Goal: Task Accomplishment & Management: Manage account settings

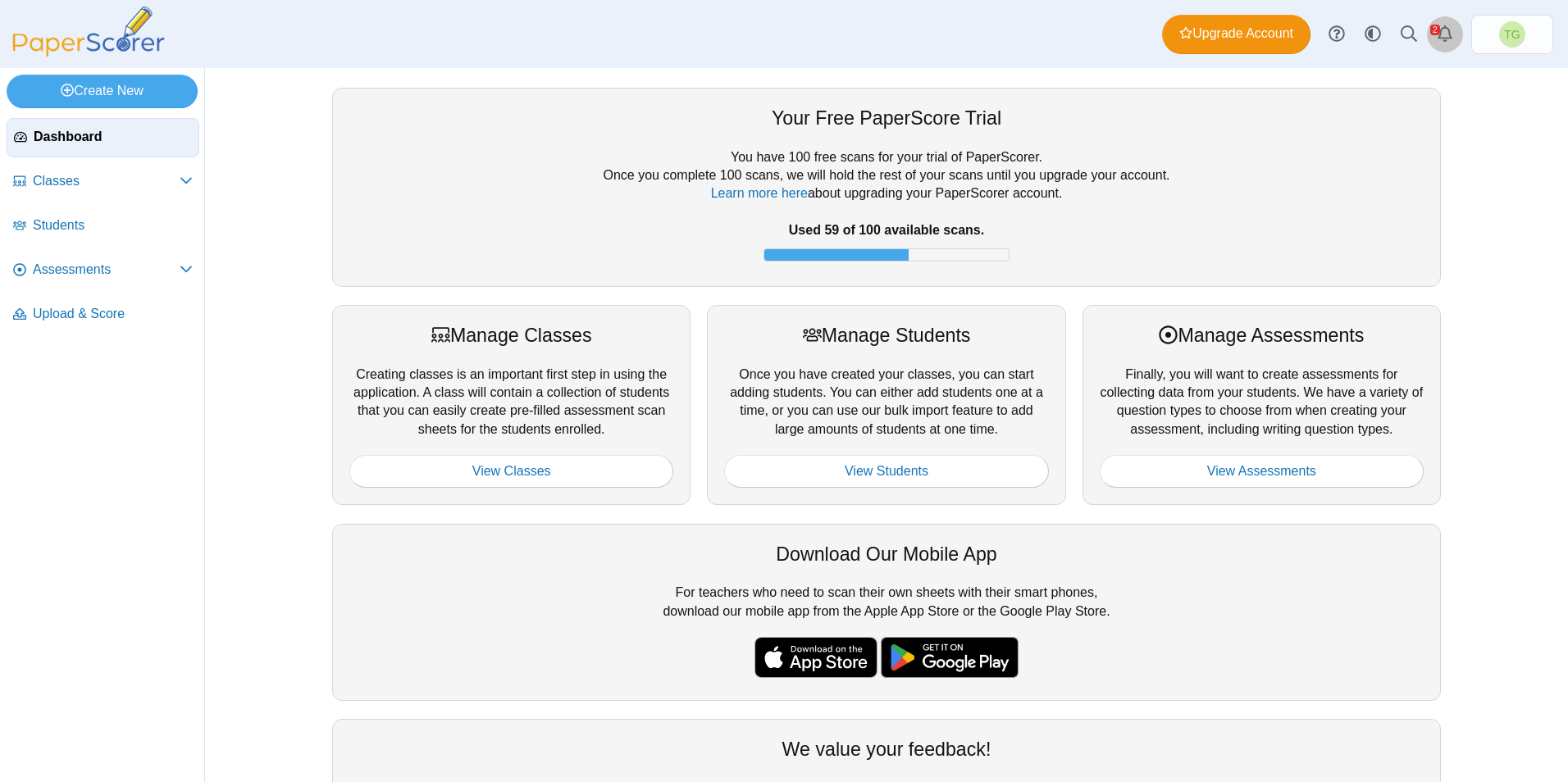
click at [1442, 30] on use "Alerts" at bounding box center [1444, 34] width 15 height 16
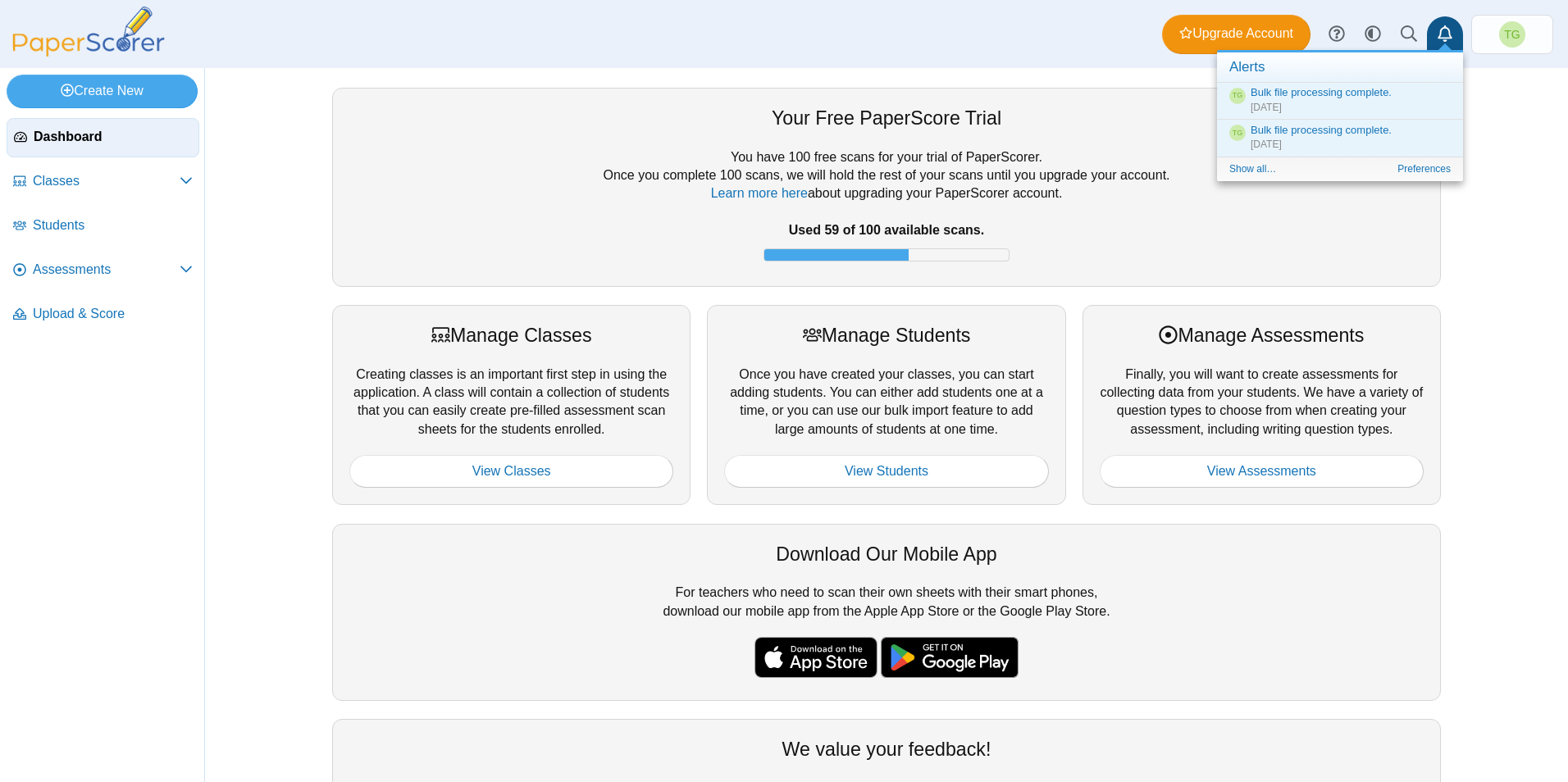
drag, startPoint x: 91, startPoint y: 420, endPoint x: 75, endPoint y: 398, distance: 27.2
click at [82, 413] on nav "Dashboard Classes PRO" at bounding box center [102, 446] width 204 height 670
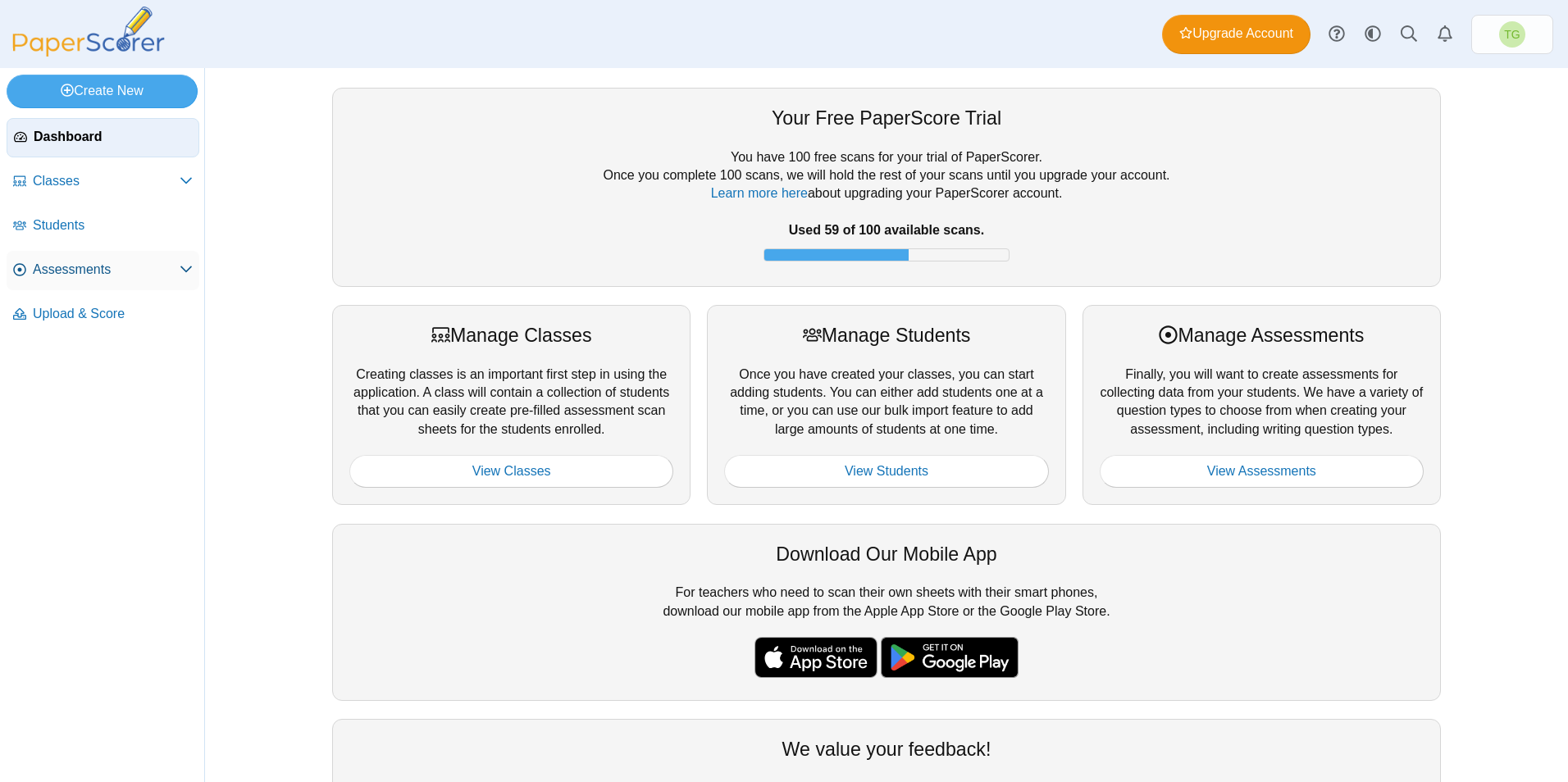
click at [79, 268] on span "Assessments" at bounding box center [106, 270] width 147 height 18
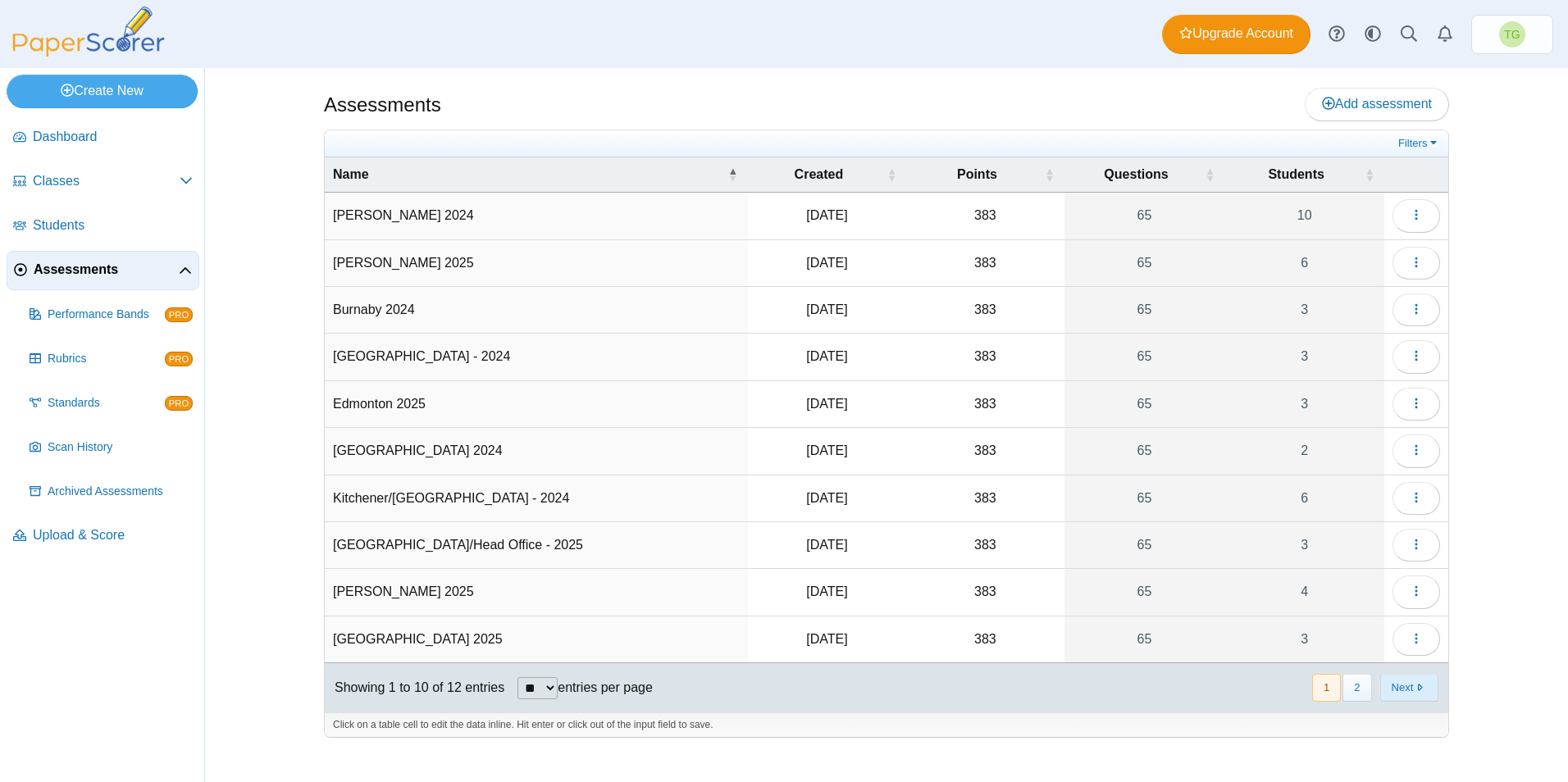
click at [1416, 694] on button "Next" at bounding box center [1409, 687] width 58 height 27
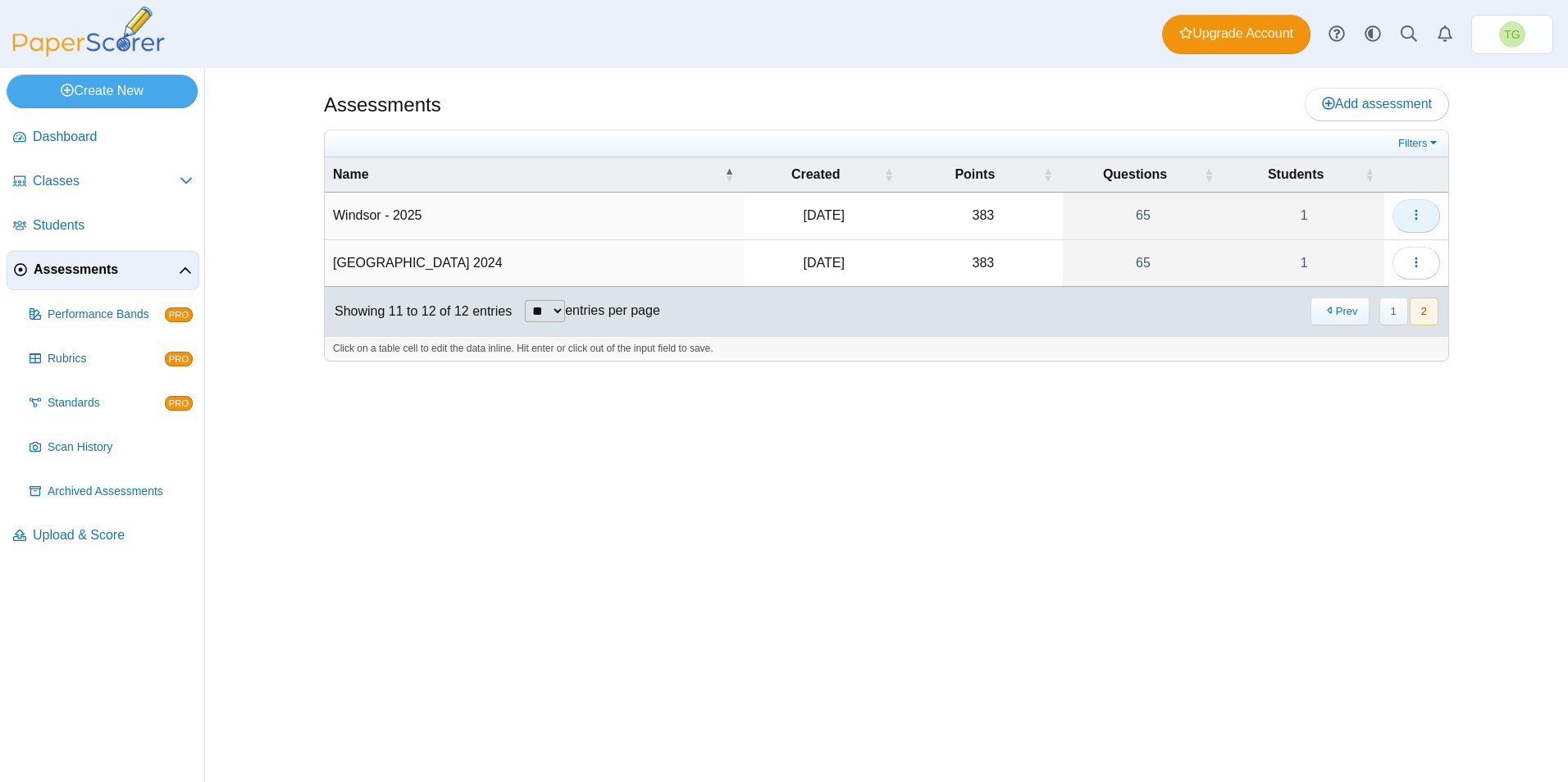
click at [1418, 211] on icon "button" at bounding box center [1416, 215] width 13 height 13
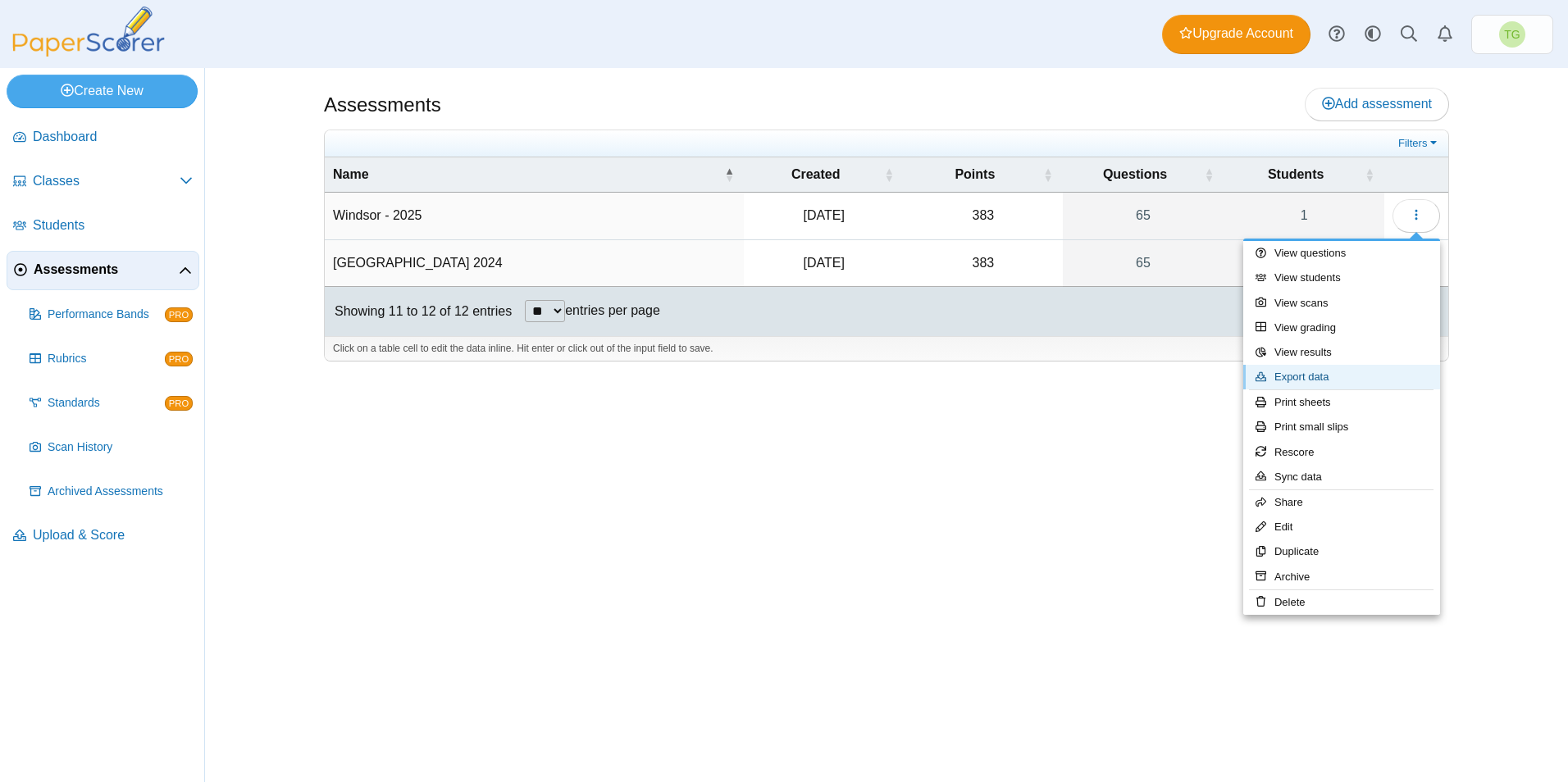
click at [1321, 372] on link "Export data" at bounding box center [1341, 377] width 197 height 25
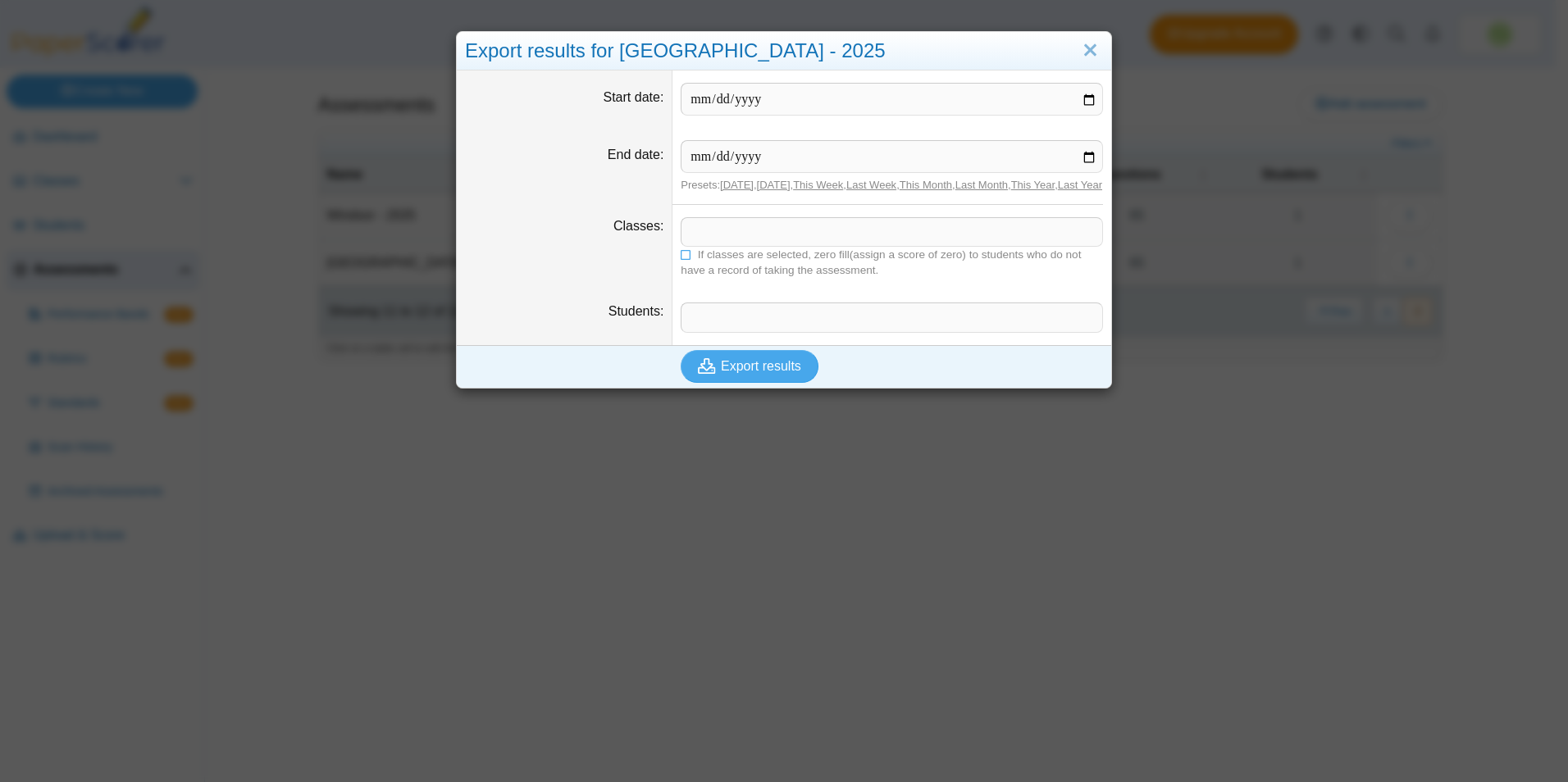
click at [756, 388] on div "Export results" at bounding box center [784, 366] width 638 height 43
click at [753, 383] on button "Export results" at bounding box center [749, 366] width 138 height 33
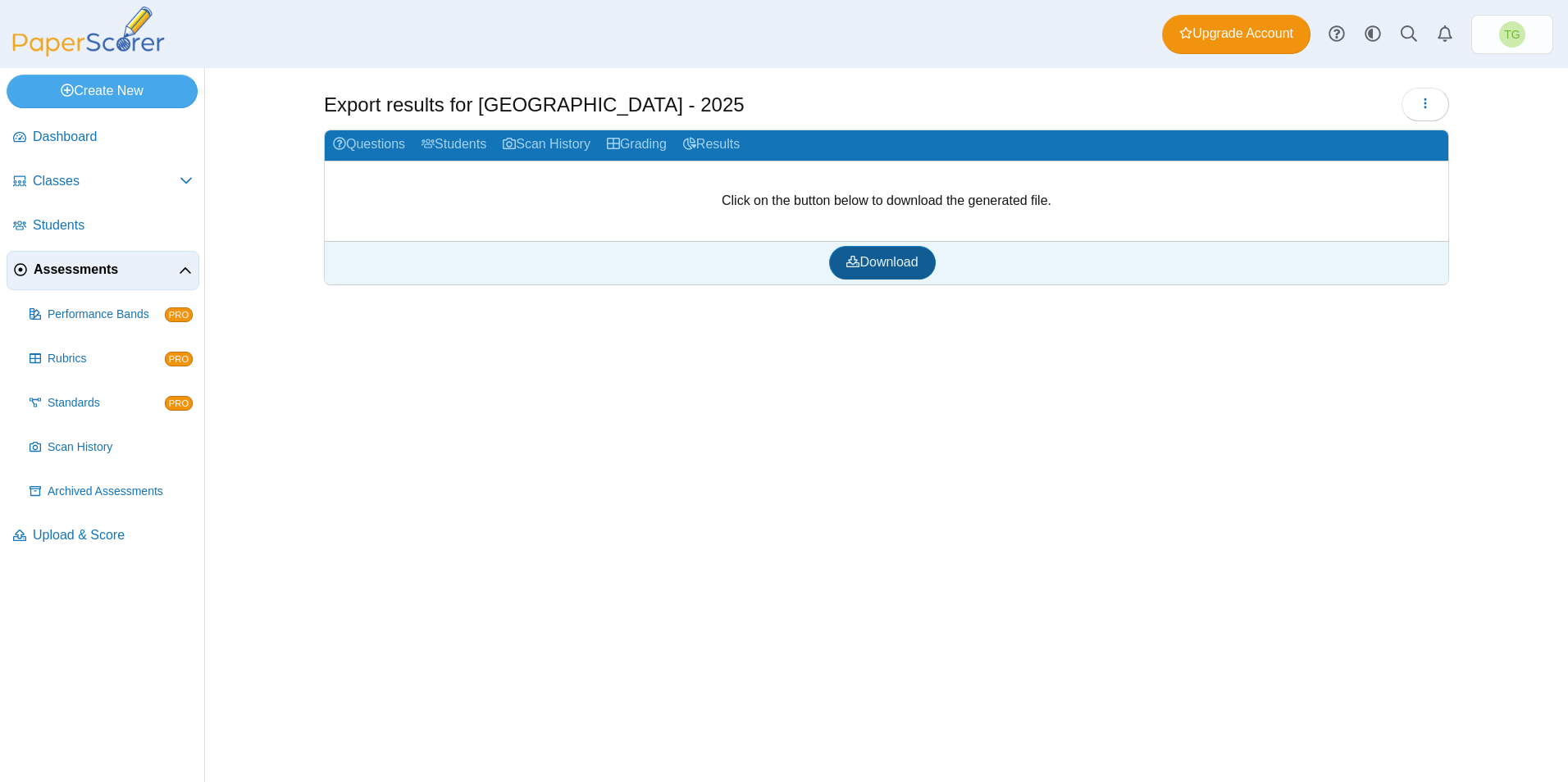
click at [910, 261] on span "Download" at bounding box center [882, 262] width 72 height 14
drag, startPoint x: 674, startPoint y: 460, endPoint x: 651, endPoint y: 432, distance: 36.2
click at [674, 460] on div "Export results for Windsor - 2025 Loading…" at bounding box center [887, 425] width 1230 height 714
click at [97, 491] on span "Archived Assessments" at bounding box center [120, 491] width 145 height 16
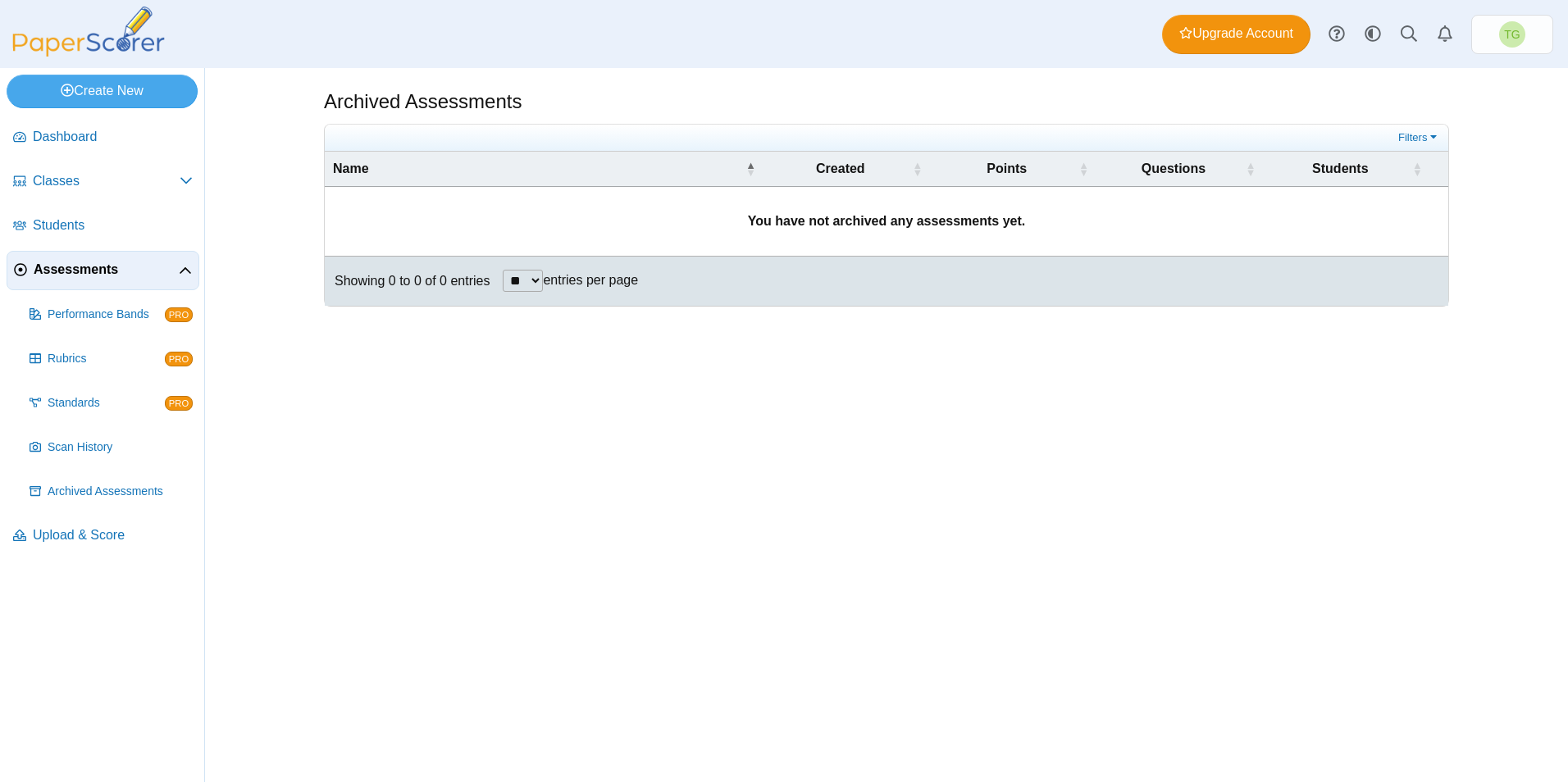
click at [85, 278] on span "Assessments" at bounding box center [106, 270] width 145 height 18
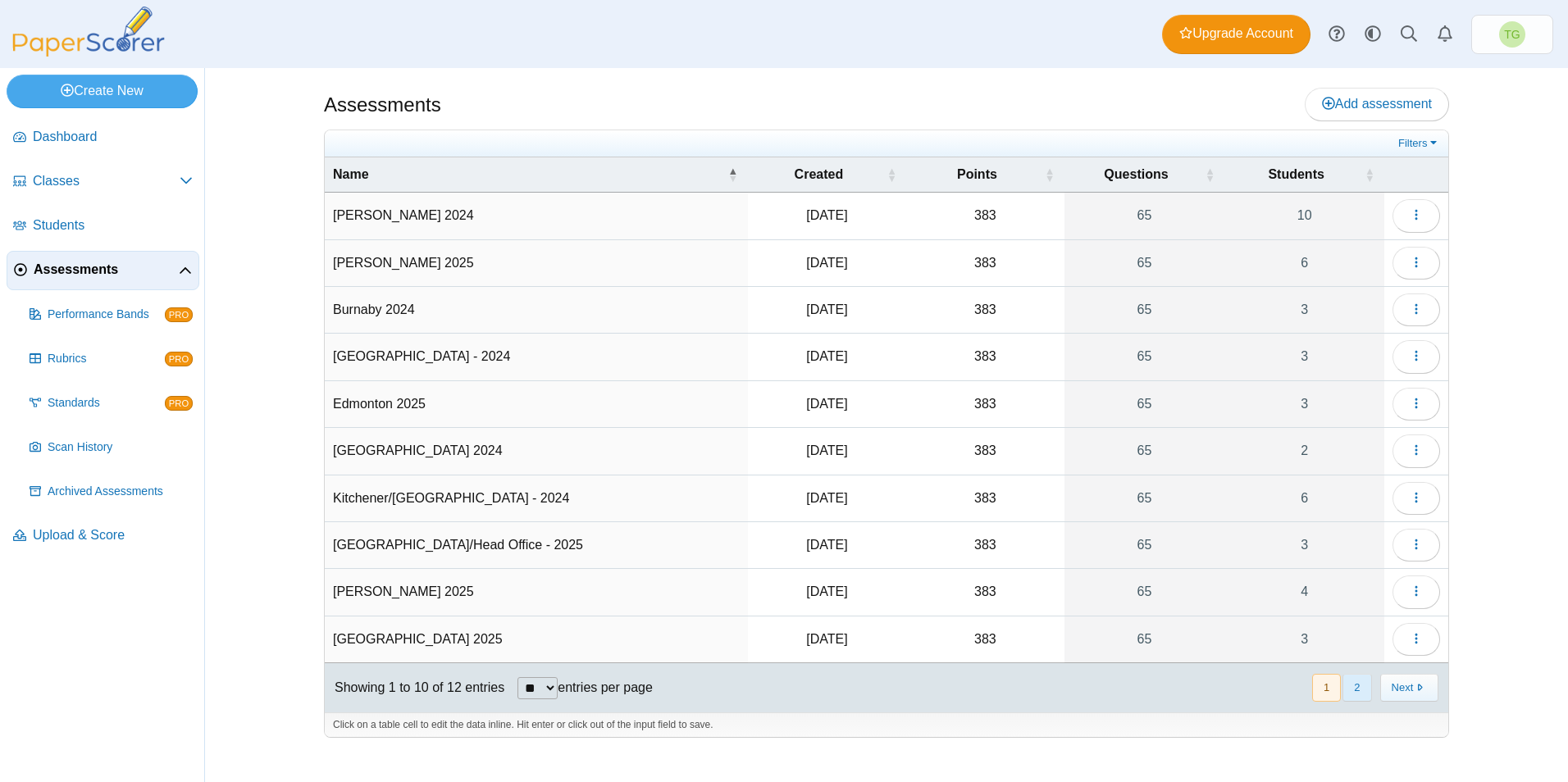
click at [1363, 687] on button "2" at bounding box center [1356, 687] width 29 height 27
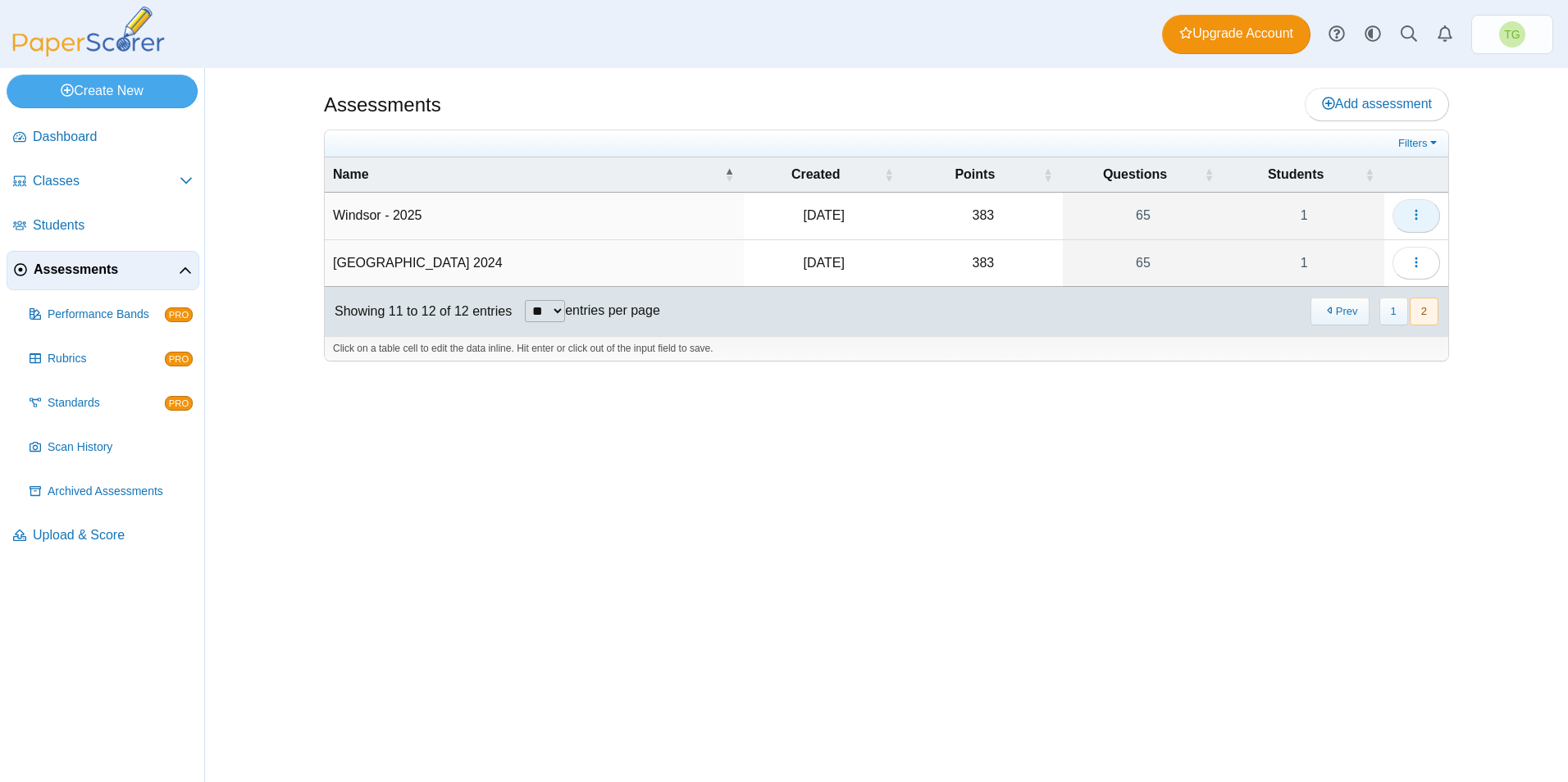
click at [1412, 215] on icon "button" at bounding box center [1416, 215] width 13 height 13
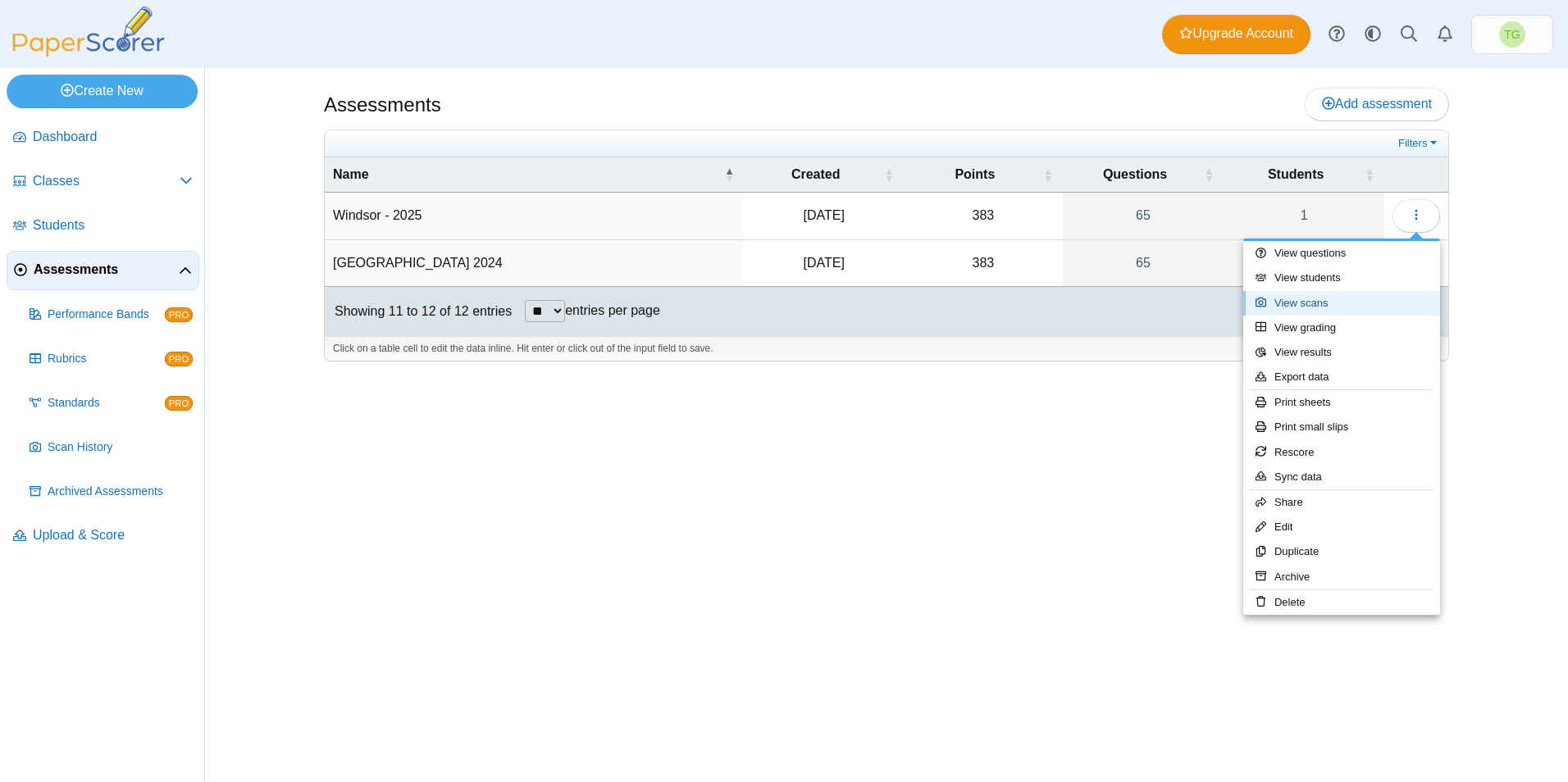
click at [1330, 307] on link "View scans" at bounding box center [1341, 303] width 197 height 25
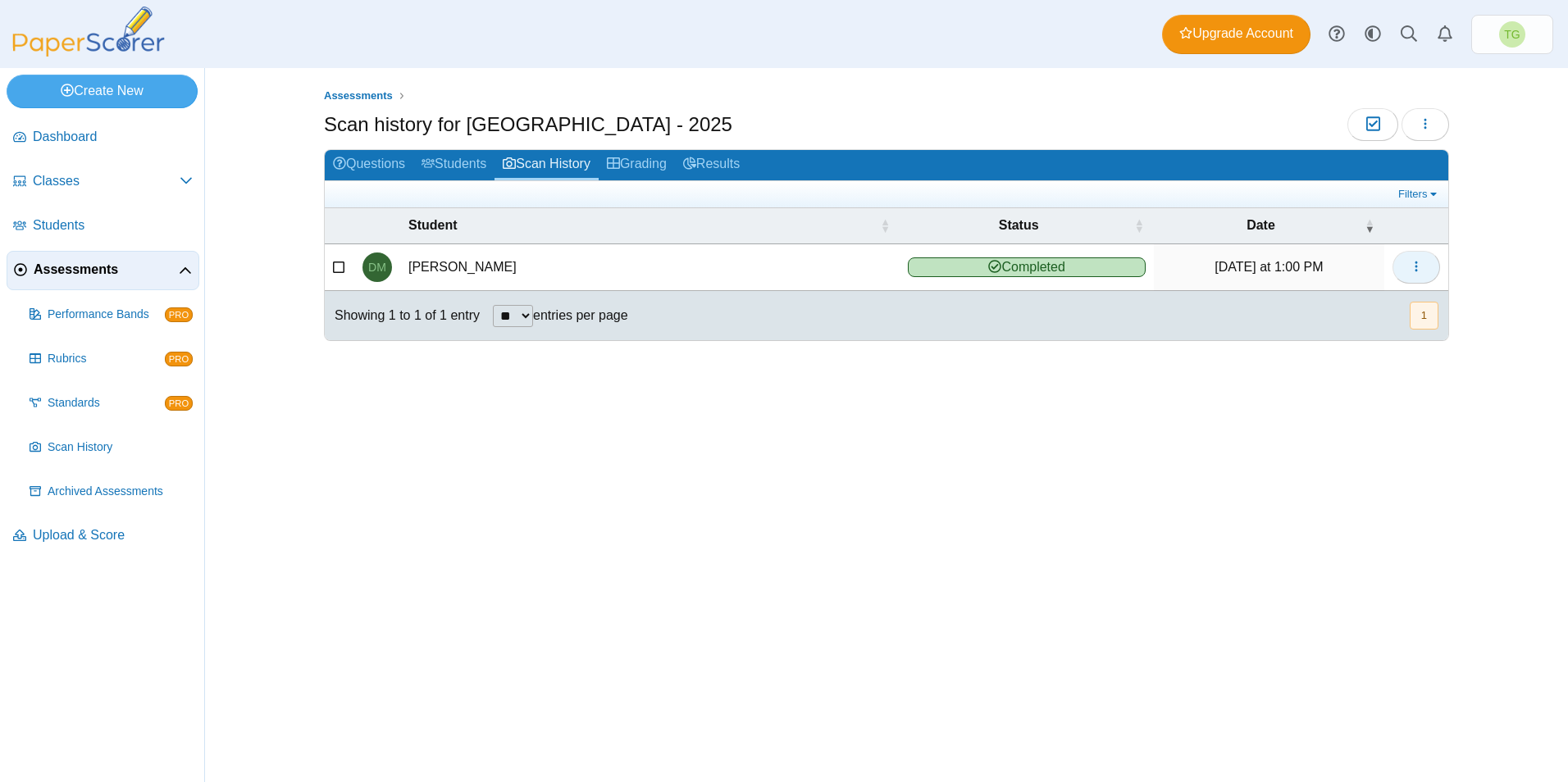
click at [1430, 264] on button "button" at bounding box center [1416, 268] width 48 height 33
click at [1360, 297] on link "View scanned test" at bounding box center [1341, 305] width 197 height 25
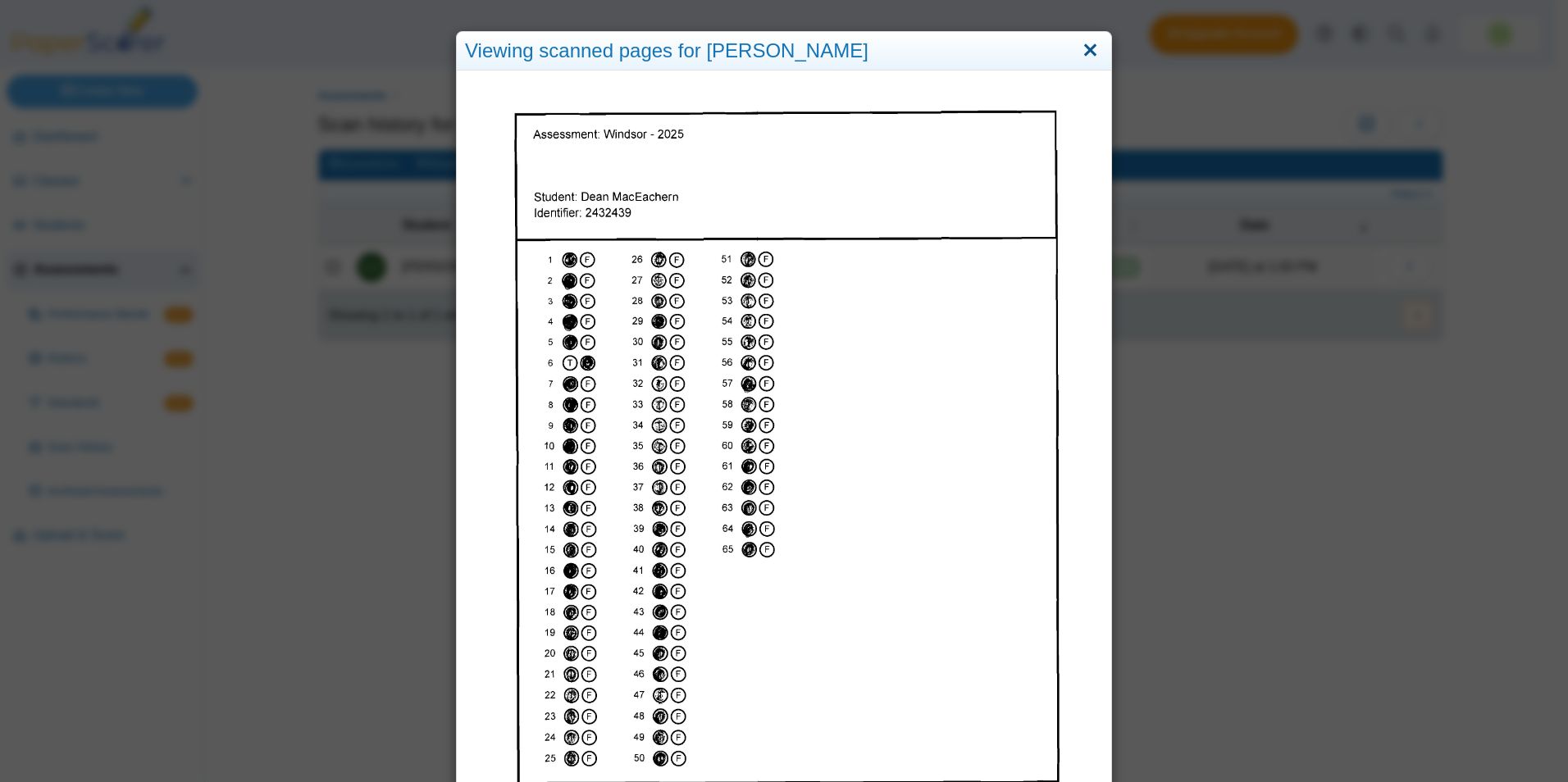
click at [1080, 50] on link "Close" at bounding box center [1090, 51] width 26 height 28
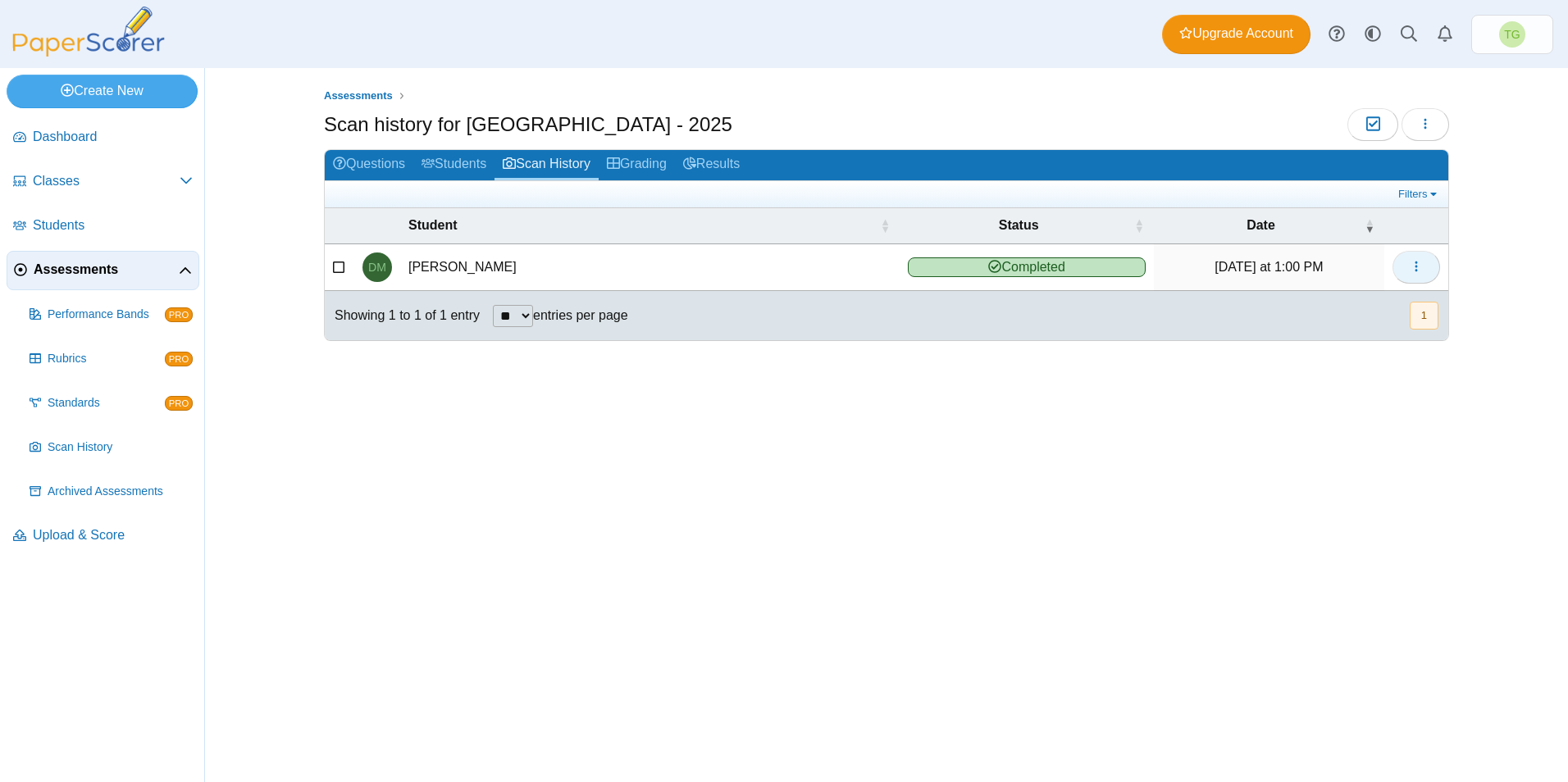
click at [1417, 269] on icon "button" at bounding box center [1416, 267] width 13 height 13
click at [658, 165] on link "Grading" at bounding box center [637, 165] width 77 height 30
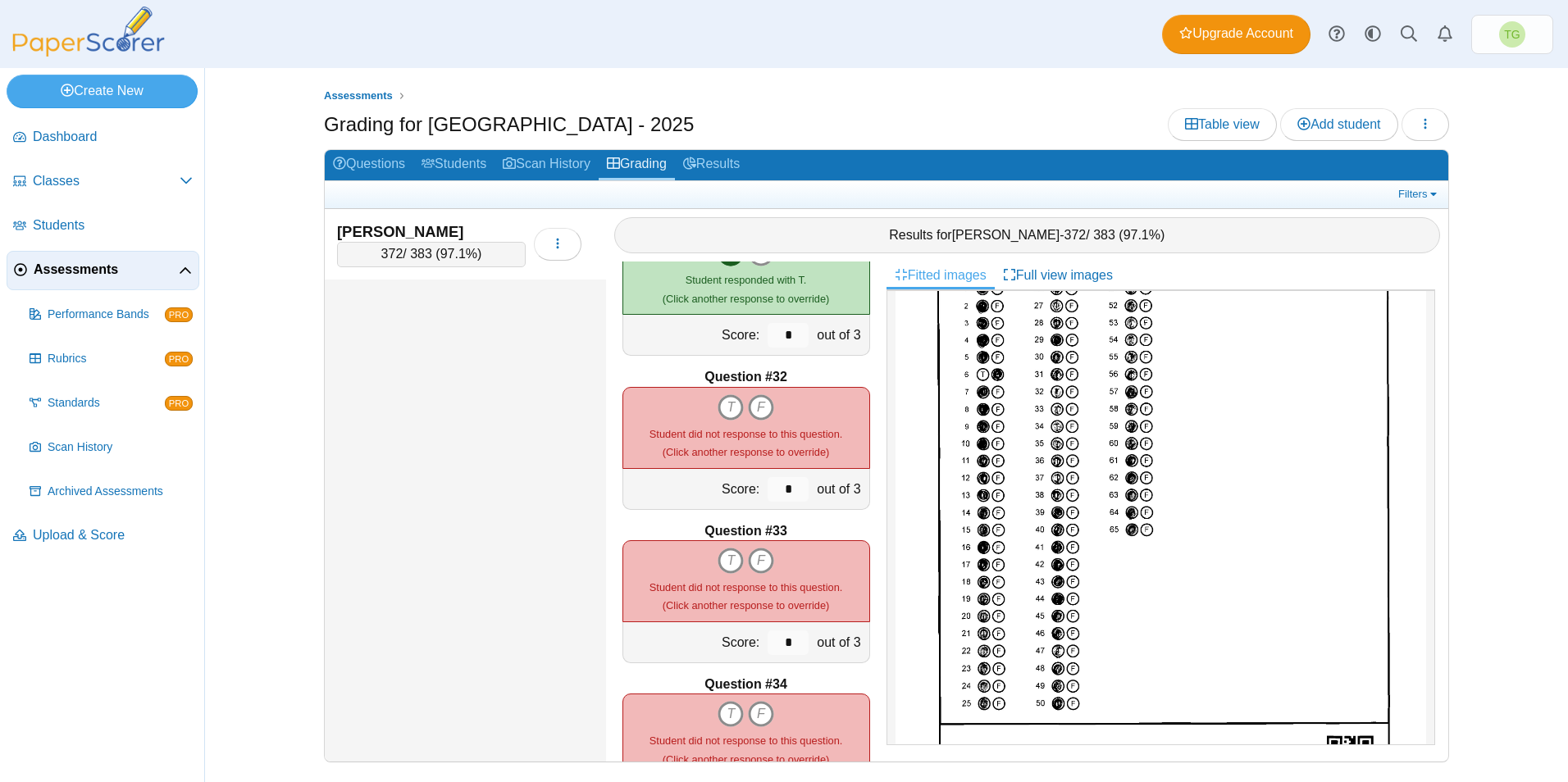
scroll to position [4671, 0]
click at [542, 248] on button "button" at bounding box center [558, 244] width 48 height 33
click at [798, 456] on small "Student did not response to this question. (Click another response to override)" at bounding box center [746, 442] width 193 height 30
click at [546, 248] on button "button" at bounding box center [558, 244] width 48 height 33
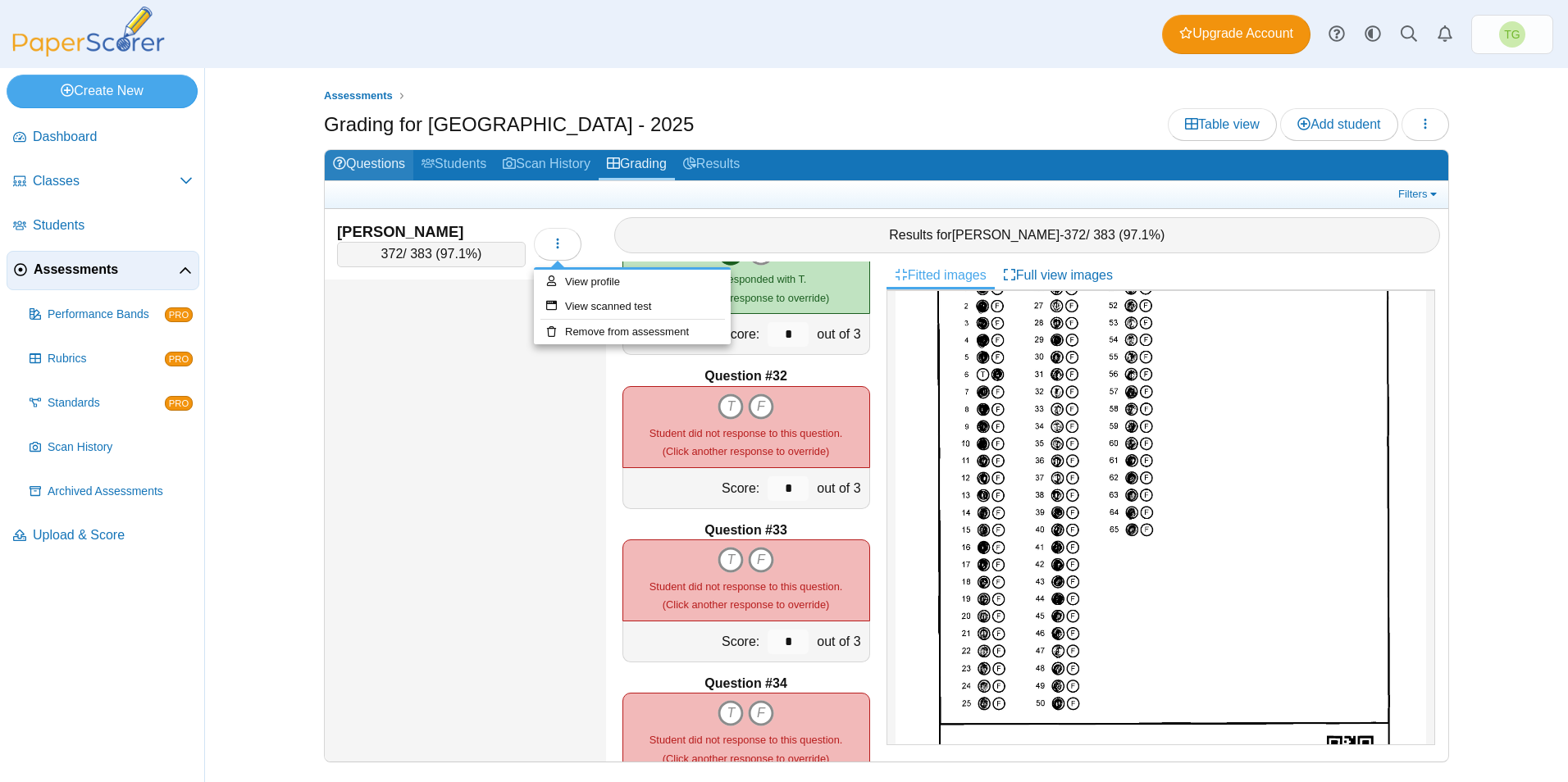
click at [390, 163] on link "Questions" at bounding box center [369, 165] width 89 height 30
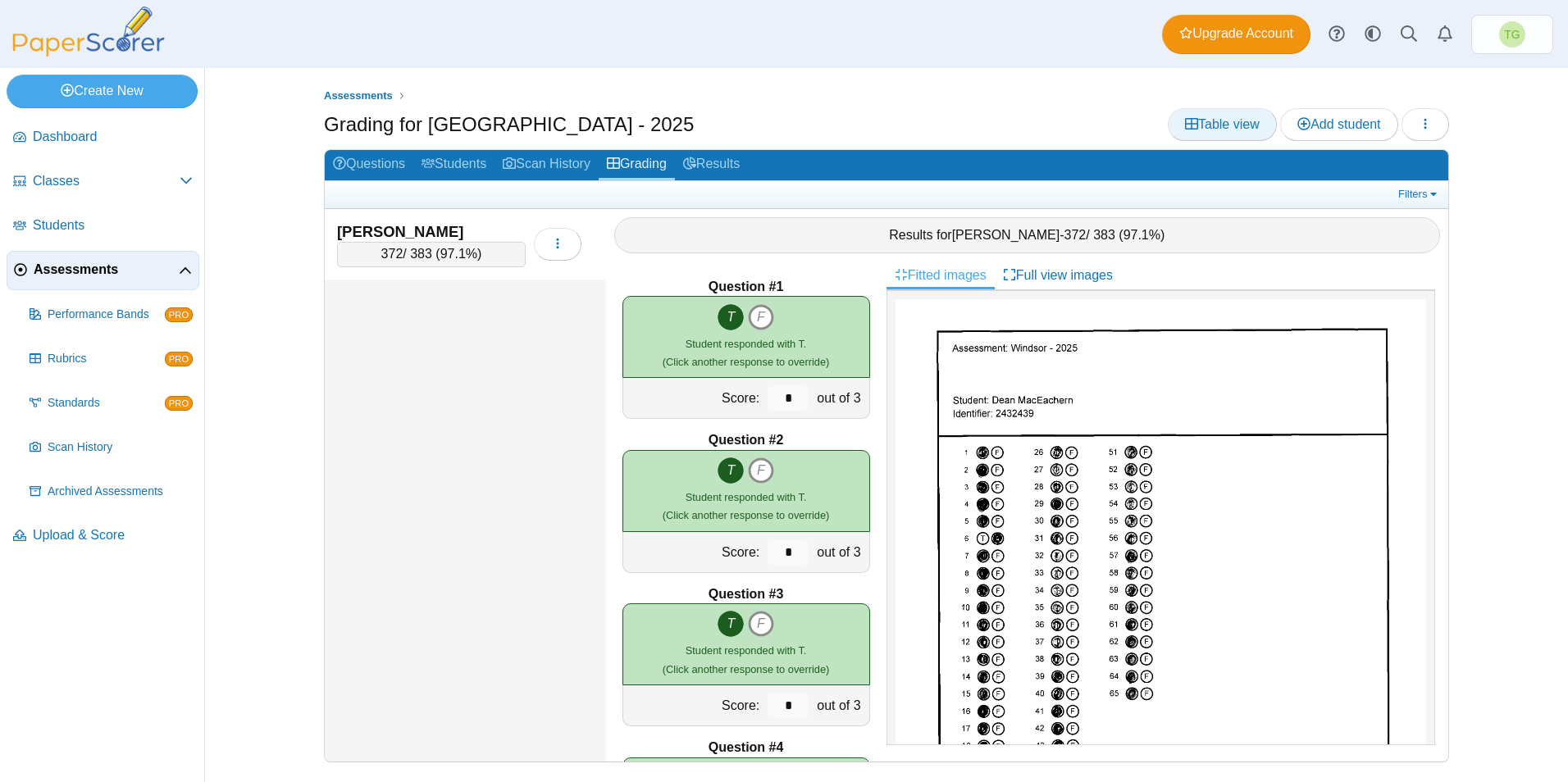
click at [1215, 133] on link "Table view" at bounding box center [1222, 124] width 109 height 33
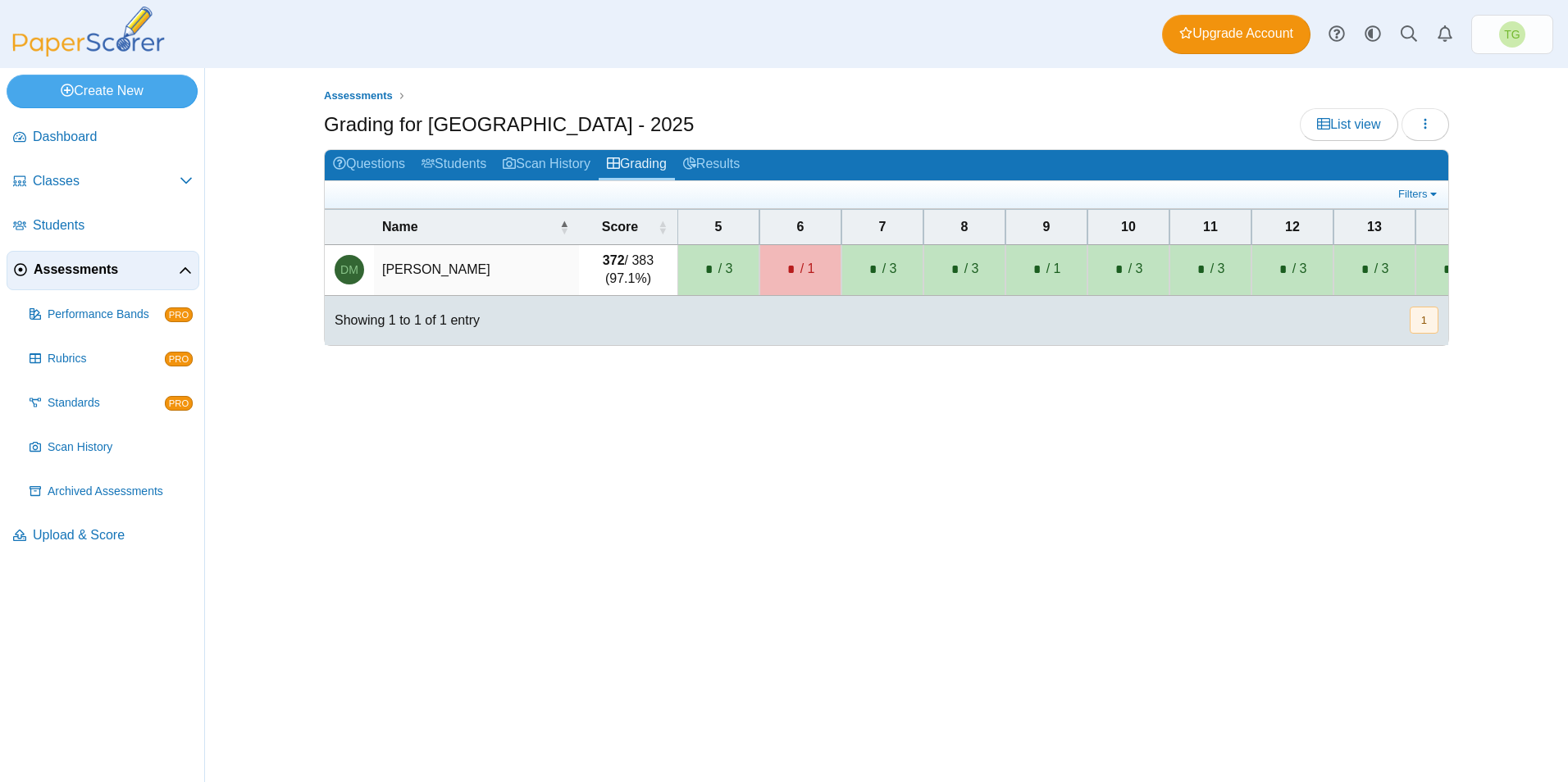
scroll to position [0, 470]
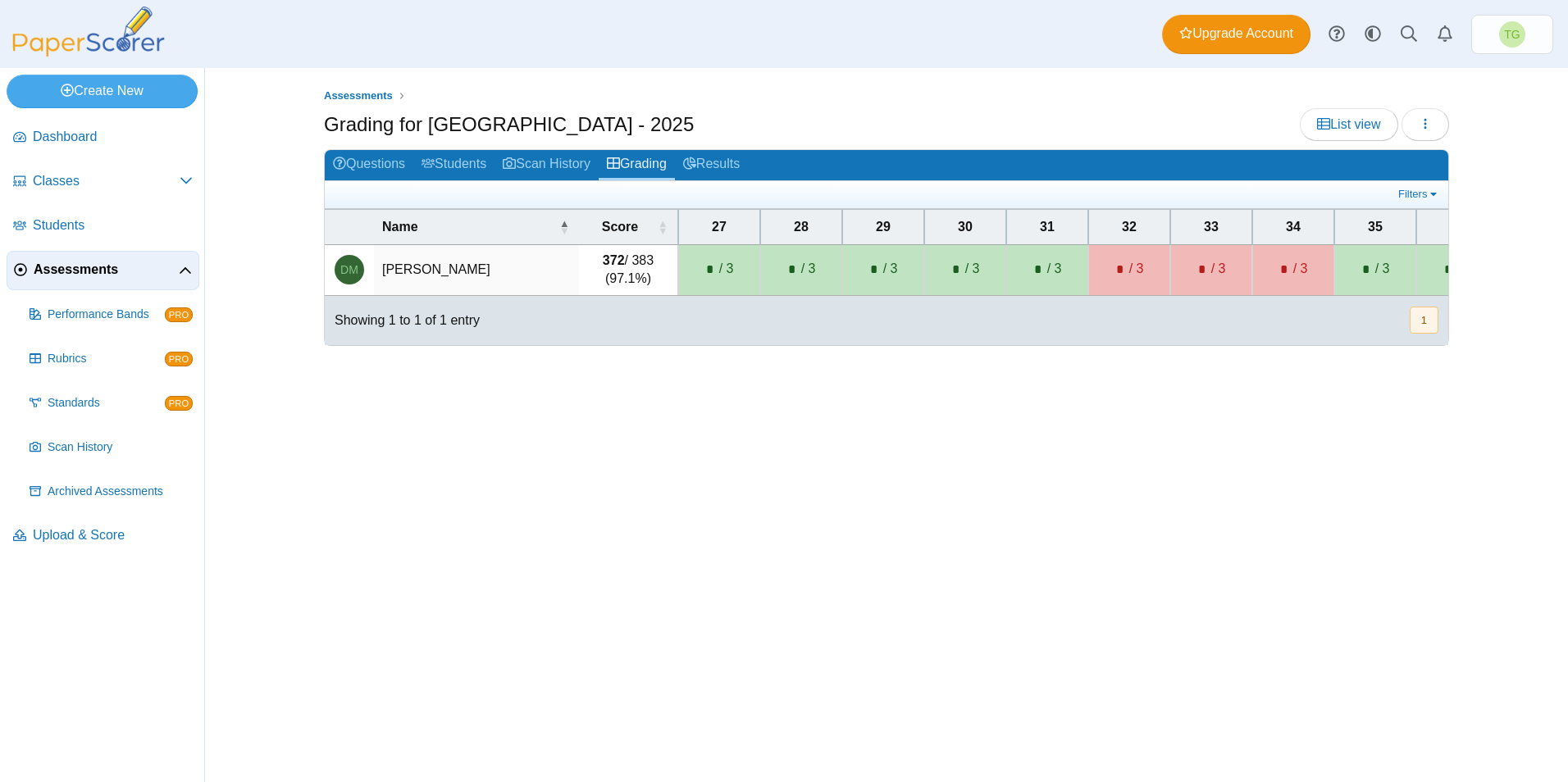
click at [1147, 274] on span "/ 3" at bounding box center [1146, 269] width 33 height 18
click at [1422, 120] on icon "button" at bounding box center [1426, 123] width 13 height 13
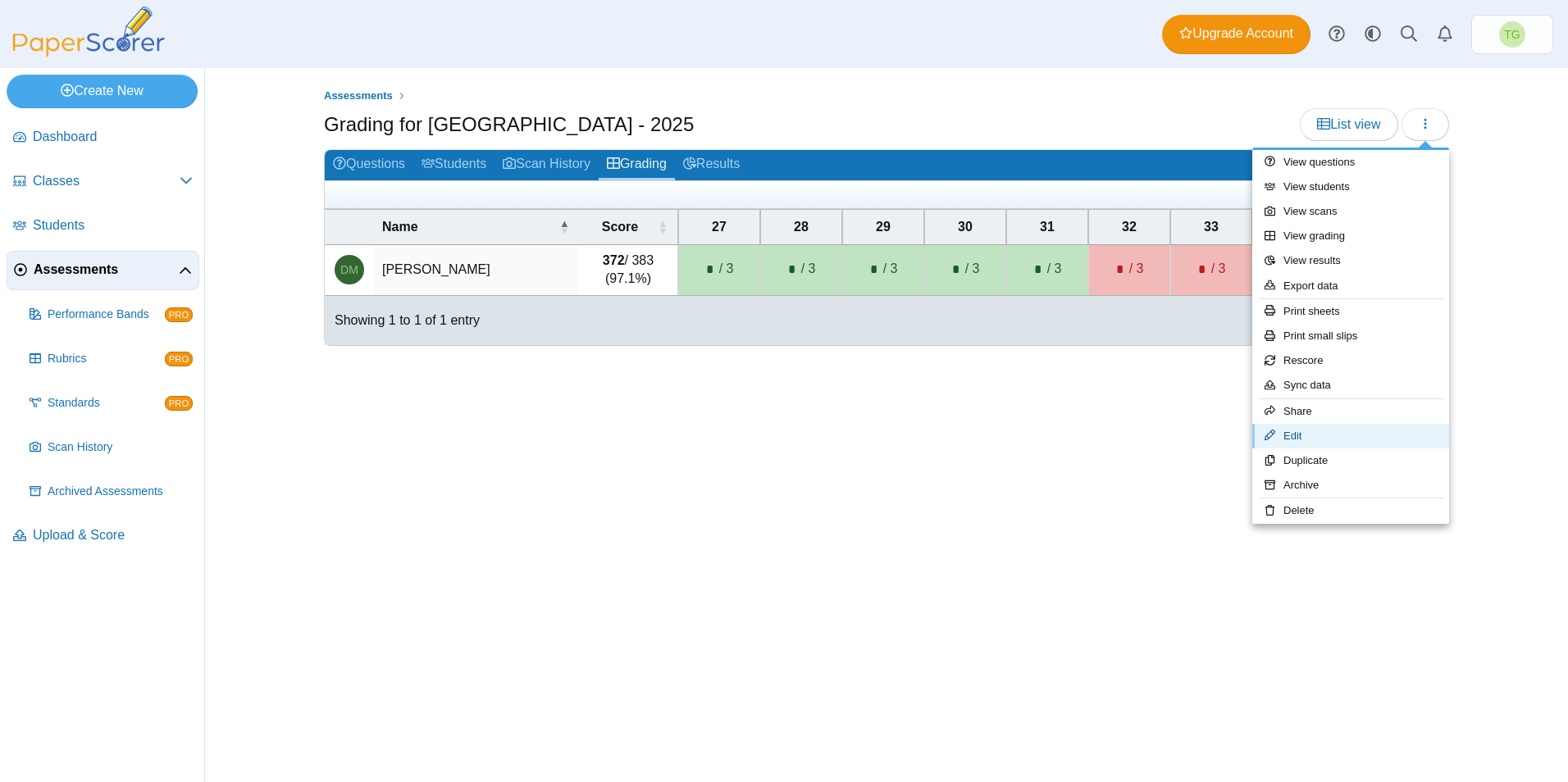
click at [1295, 439] on link "Edit" at bounding box center [1350, 436] width 197 height 25
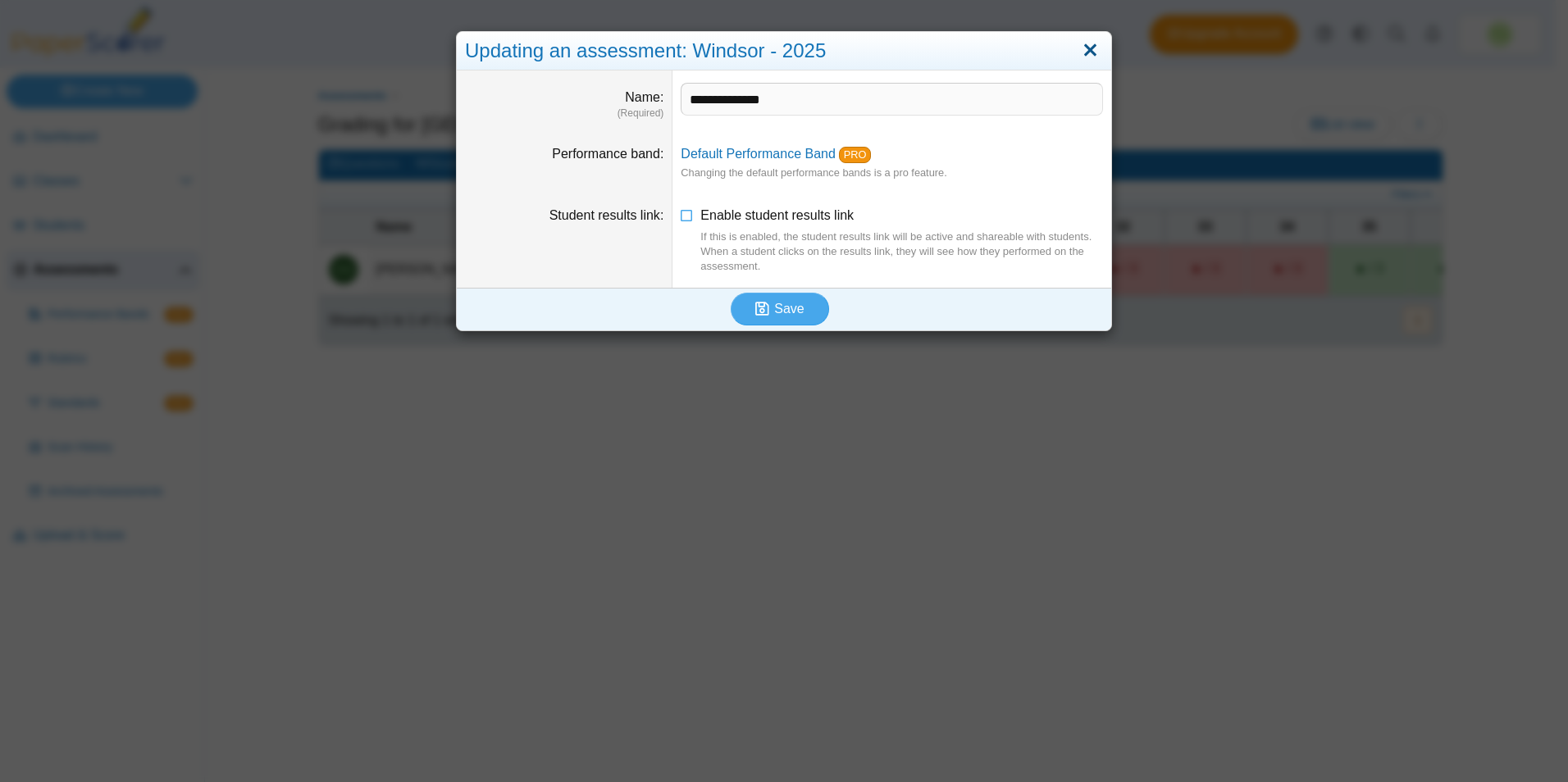
click at [1086, 54] on link "Close" at bounding box center [1090, 51] width 26 height 28
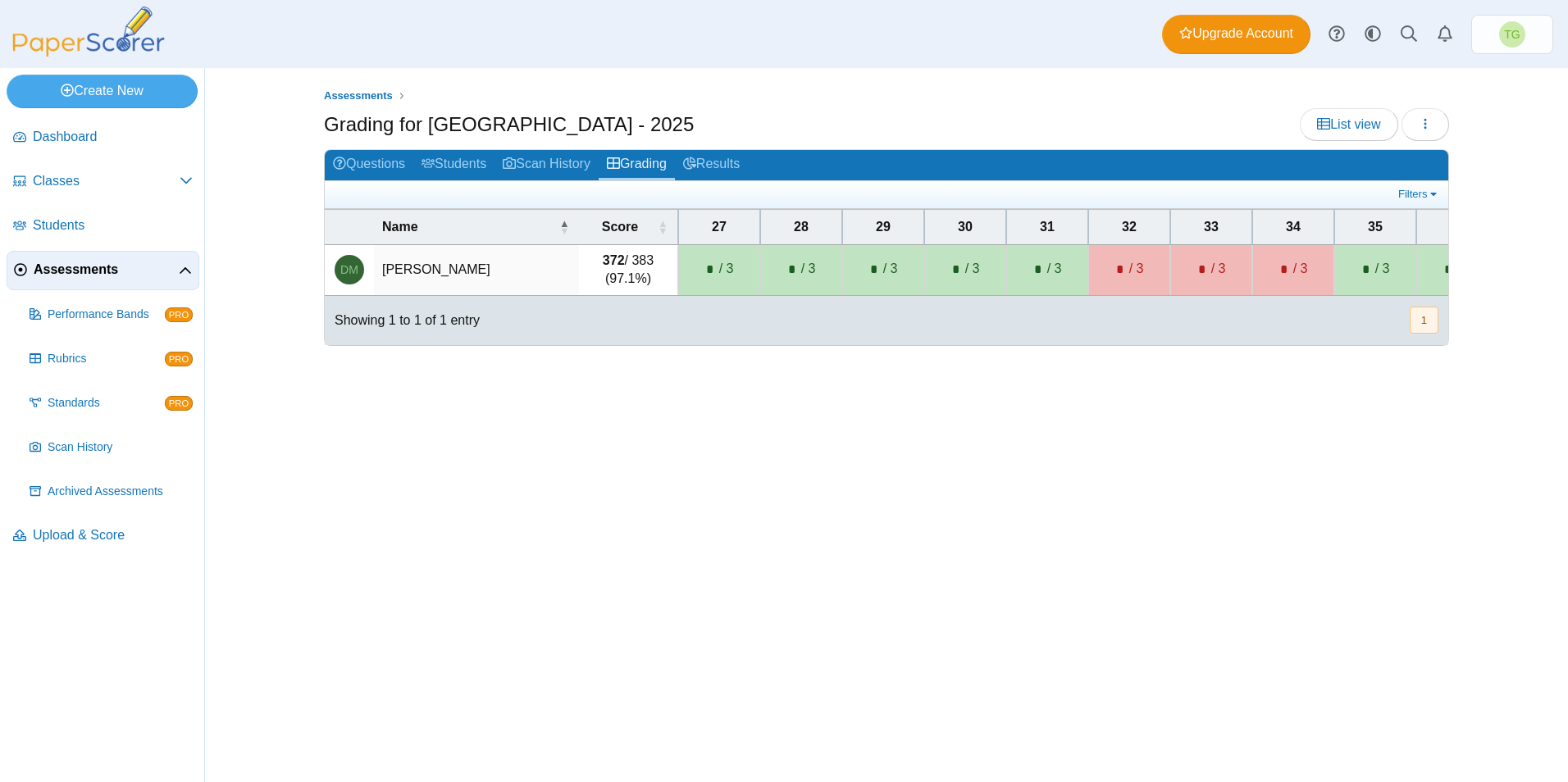
click at [538, 268] on td "MacEachern, Dean" at bounding box center [476, 270] width 205 height 50
click at [1127, 266] on div "* / 3" at bounding box center [1128, 270] width 65 height 23
click at [668, 169] on link "Grading" at bounding box center [637, 165] width 77 height 30
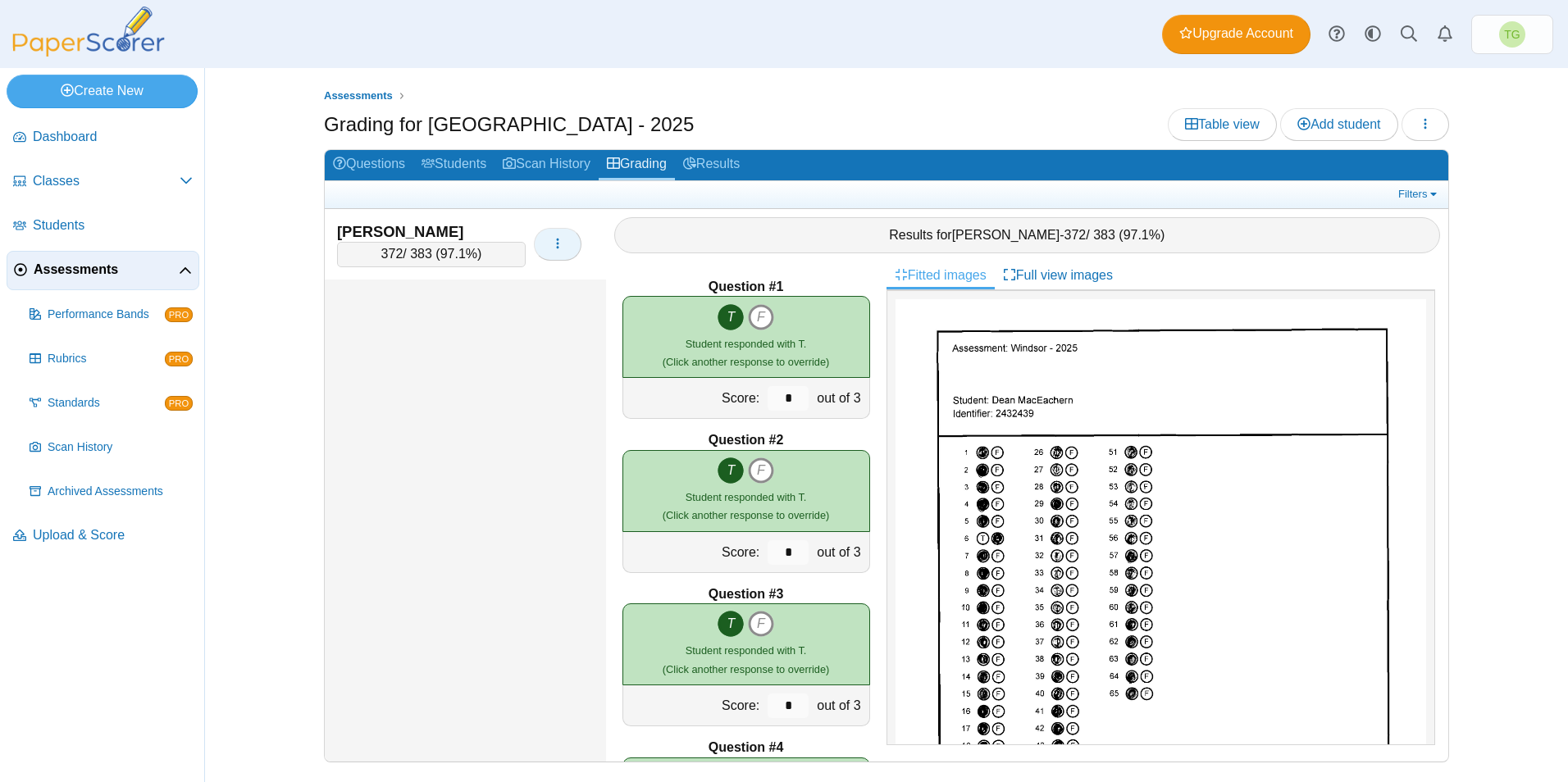
click at [559, 252] on button "button" at bounding box center [558, 244] width 48 height 33
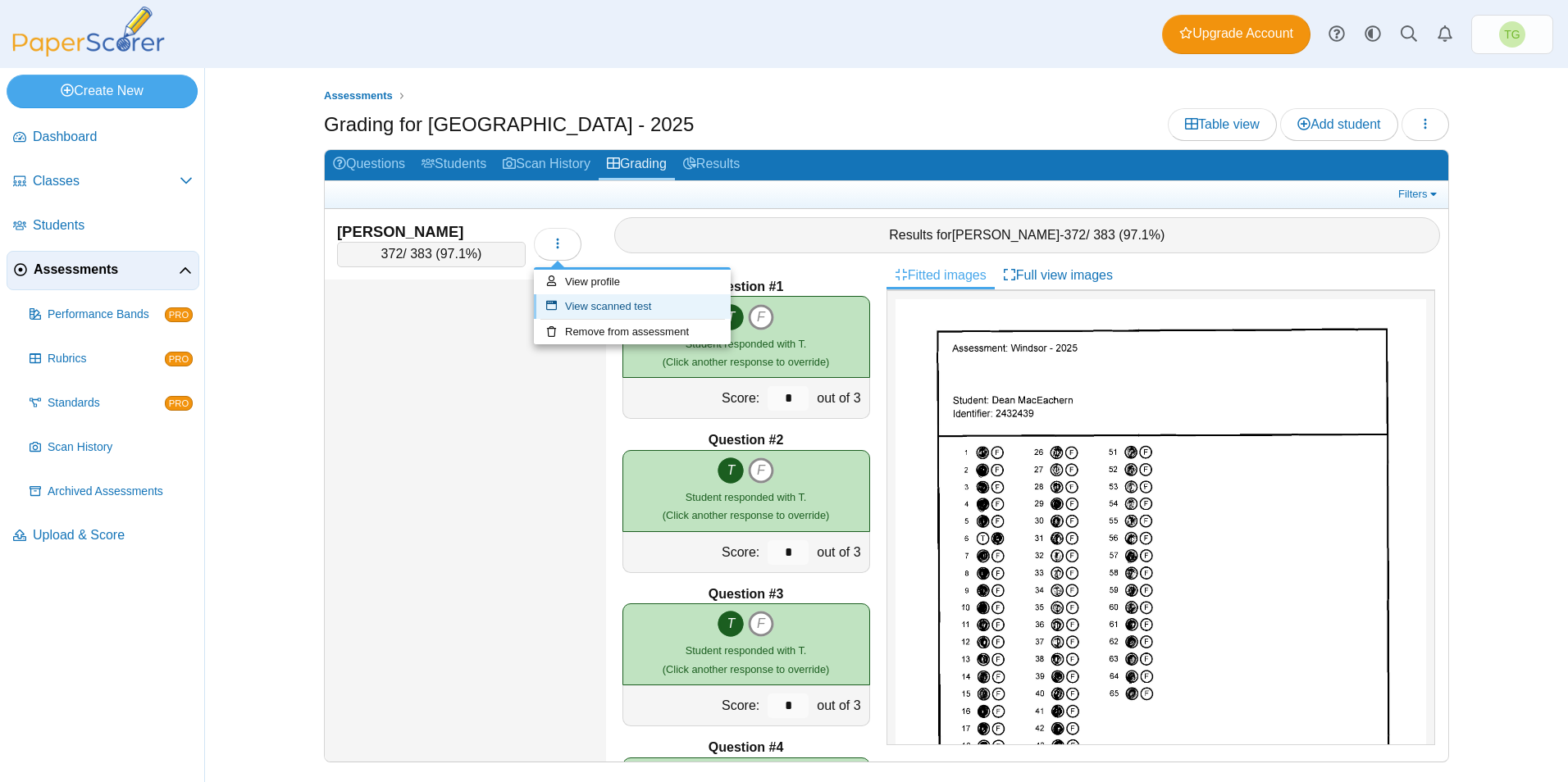
click at [581, 305] on link "View scanned test" at bounding box center [632, 306] width 197 height 25
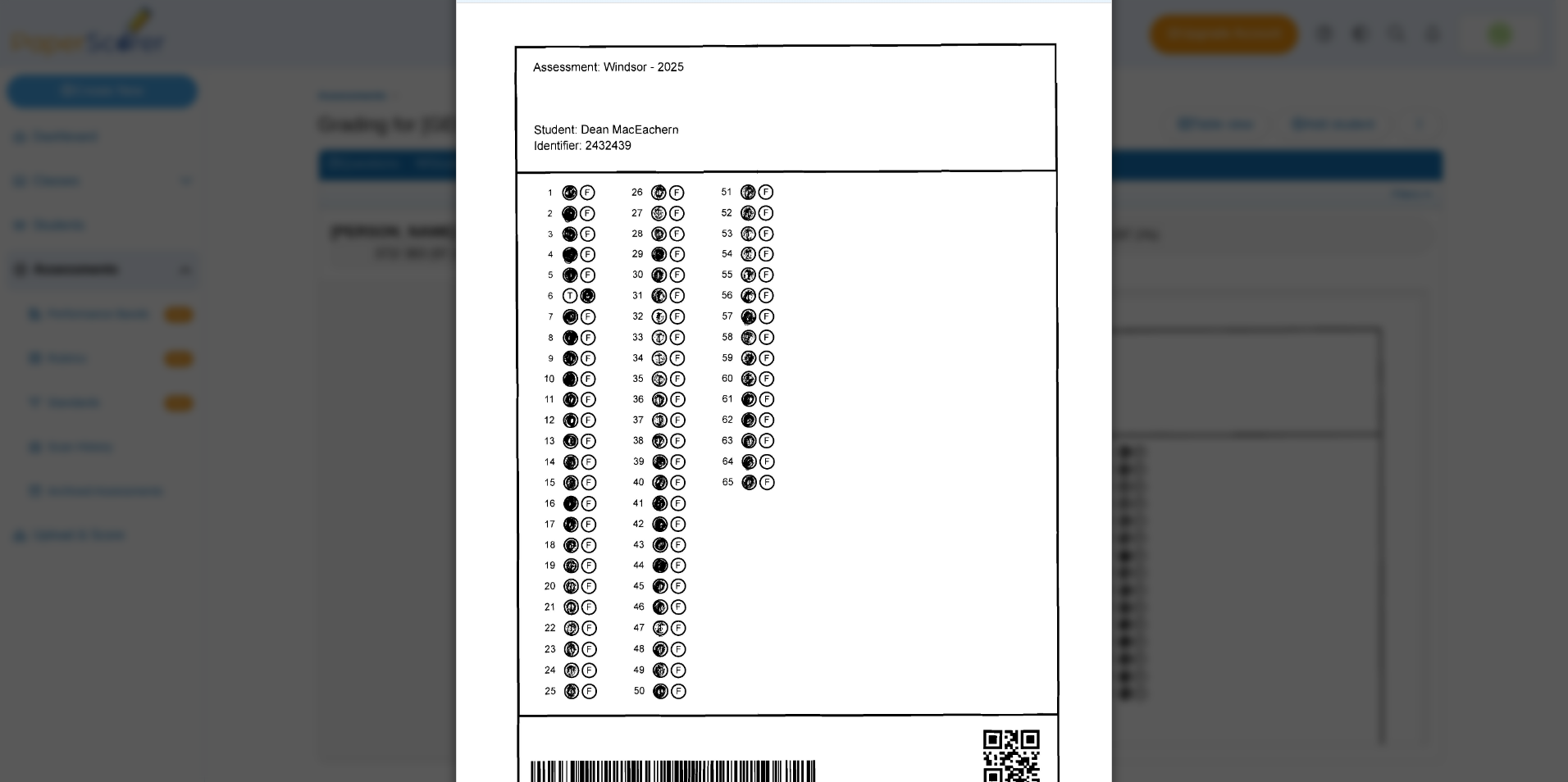
scroll to position [137, 0]
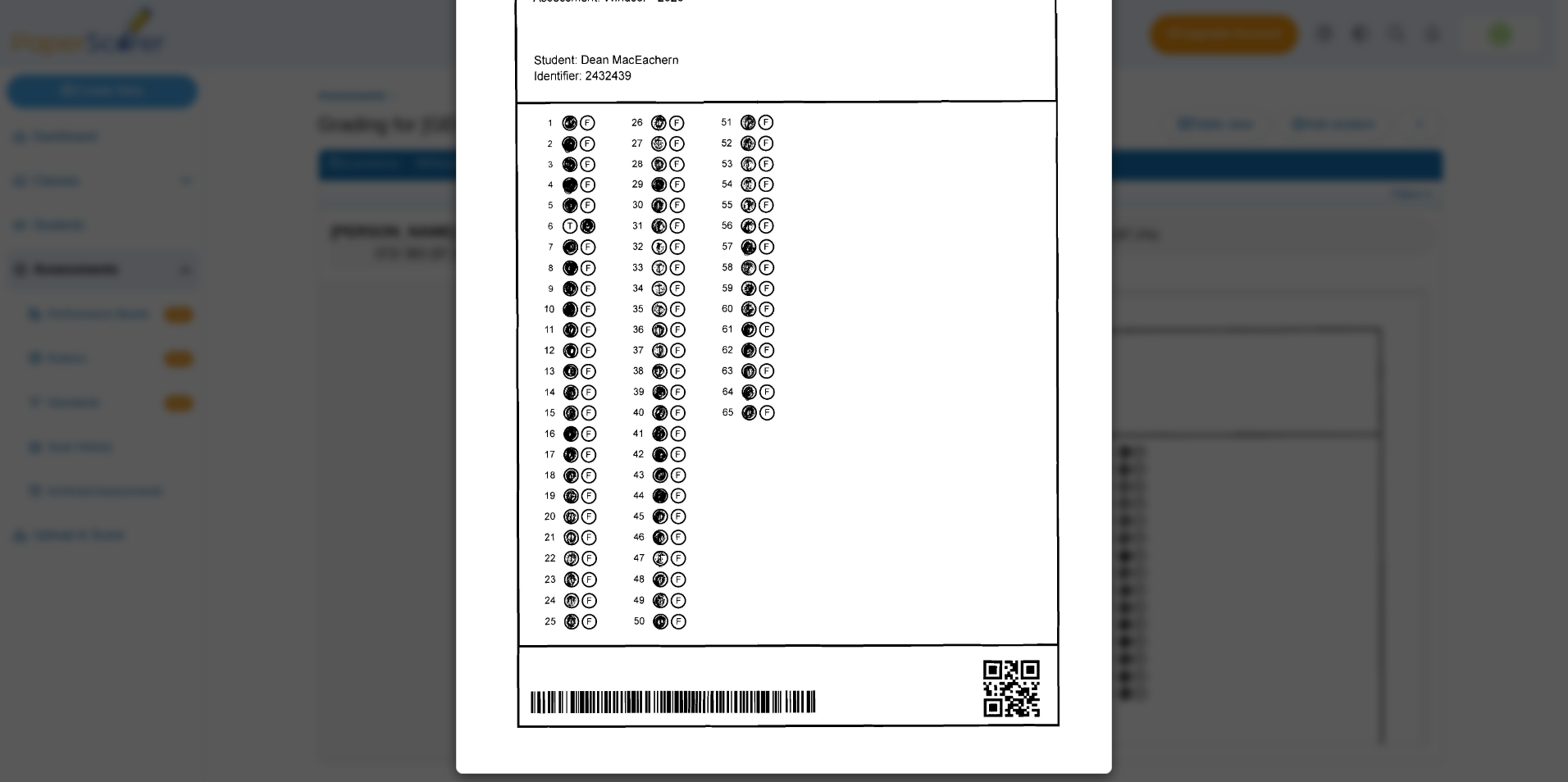
click at [650, 290] on img at bounding box center [784, 351] width 638 height 825
click at [651, 266] on img at bounding box center [784, 351] width 638 height 825
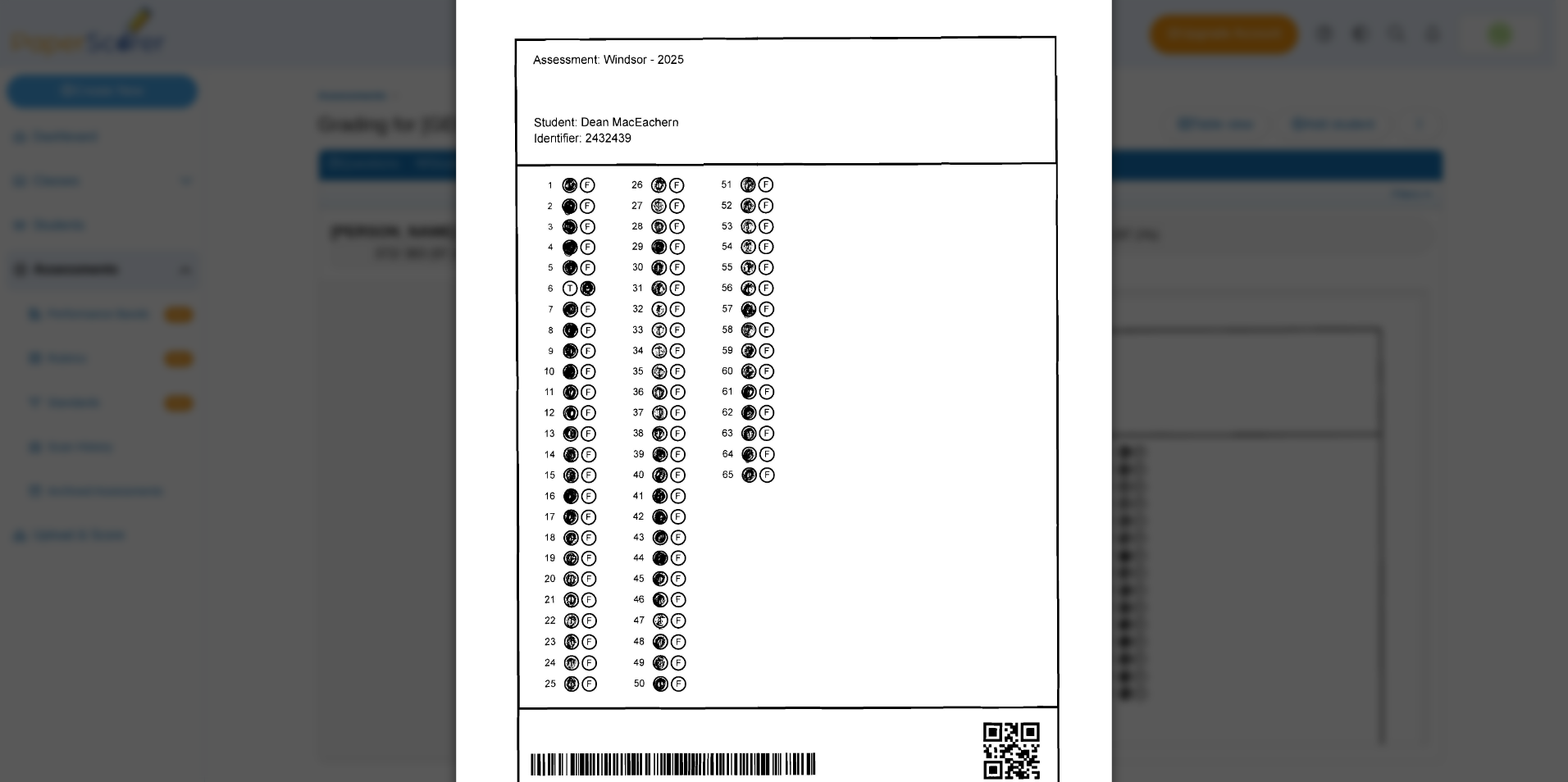
scroll to position [0, 0]
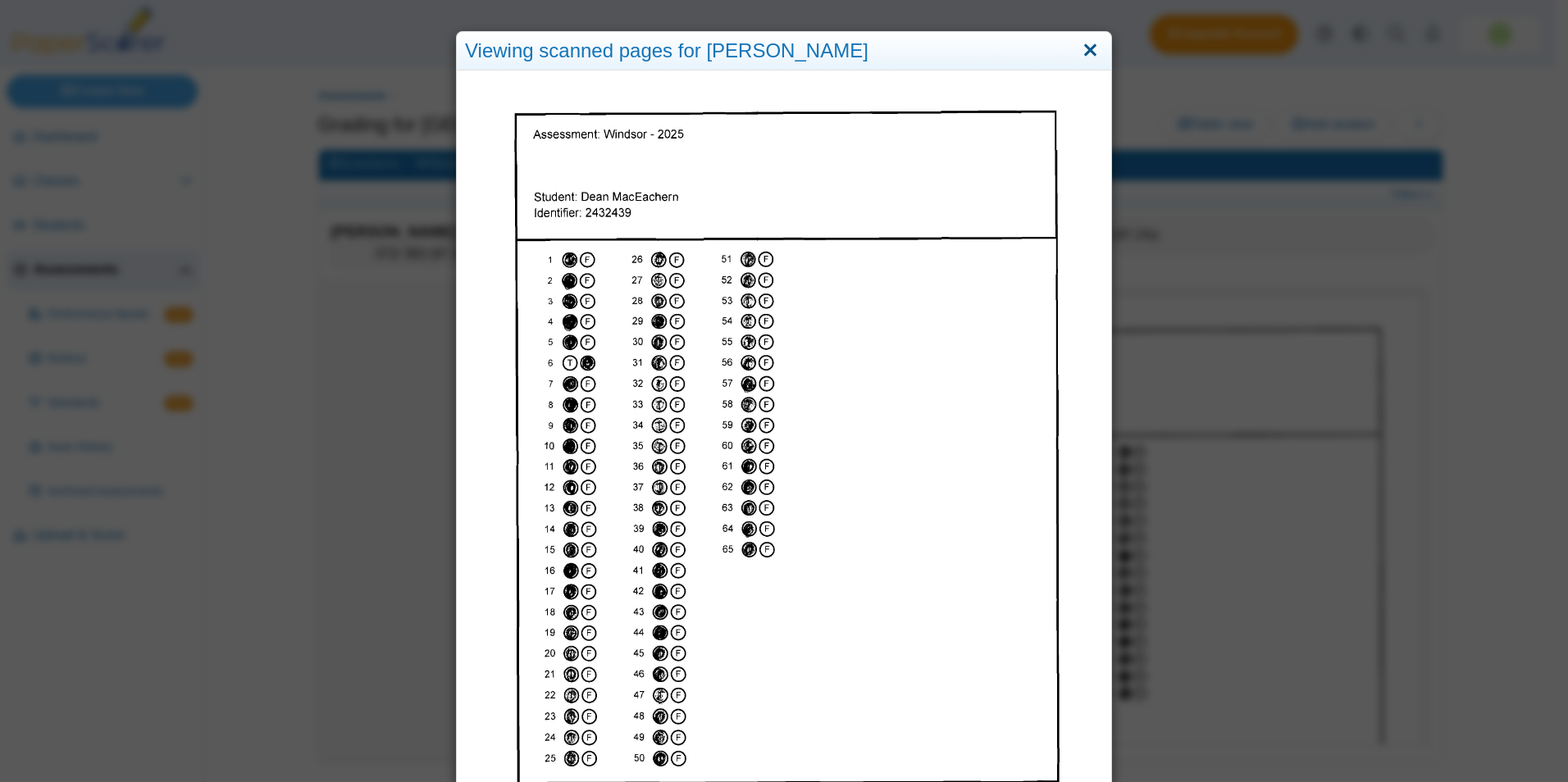
click at [1079, 52] on link "Close" at bounding box center [1090, 51] width 26 height 28
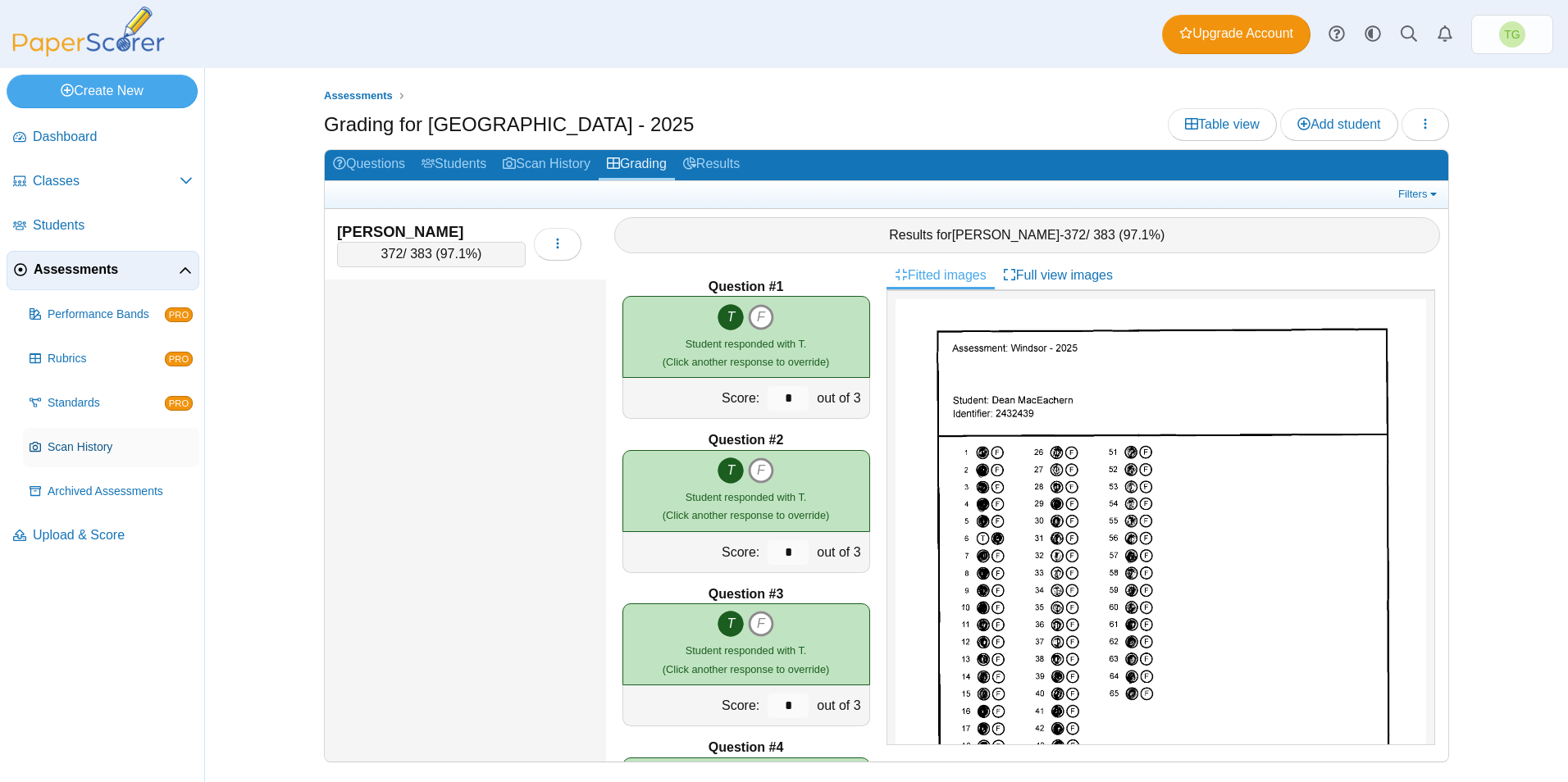
click at [82, 449] on span "Scan History" at bounding box center [120, 448] width 145 height 16
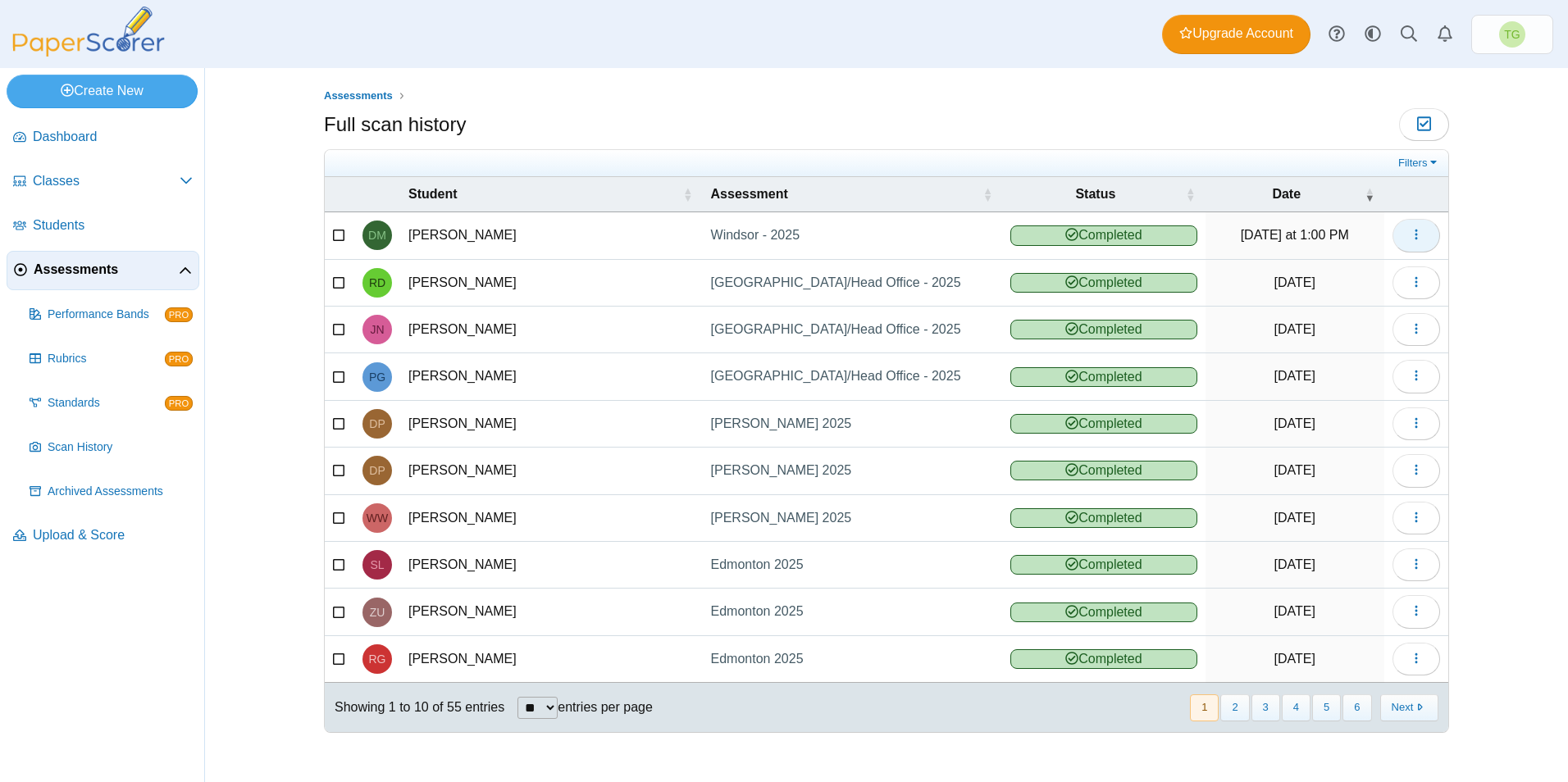
click at [1429, 232] on button "button" at bounding box center [1416, 235] width 48 height 33
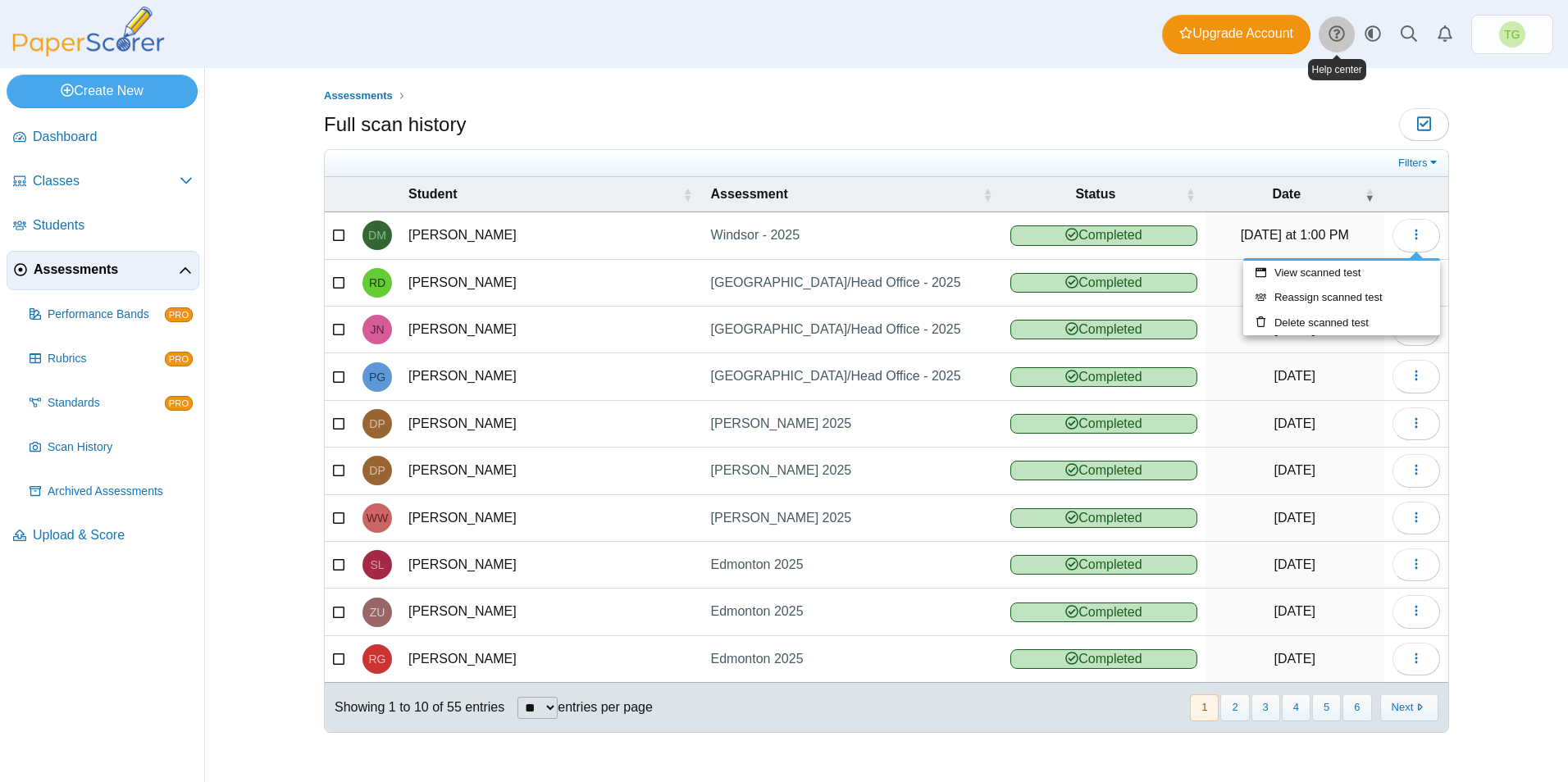
click at [1342, 29] on use at bounding box center [1336, 34] width 16 height 16
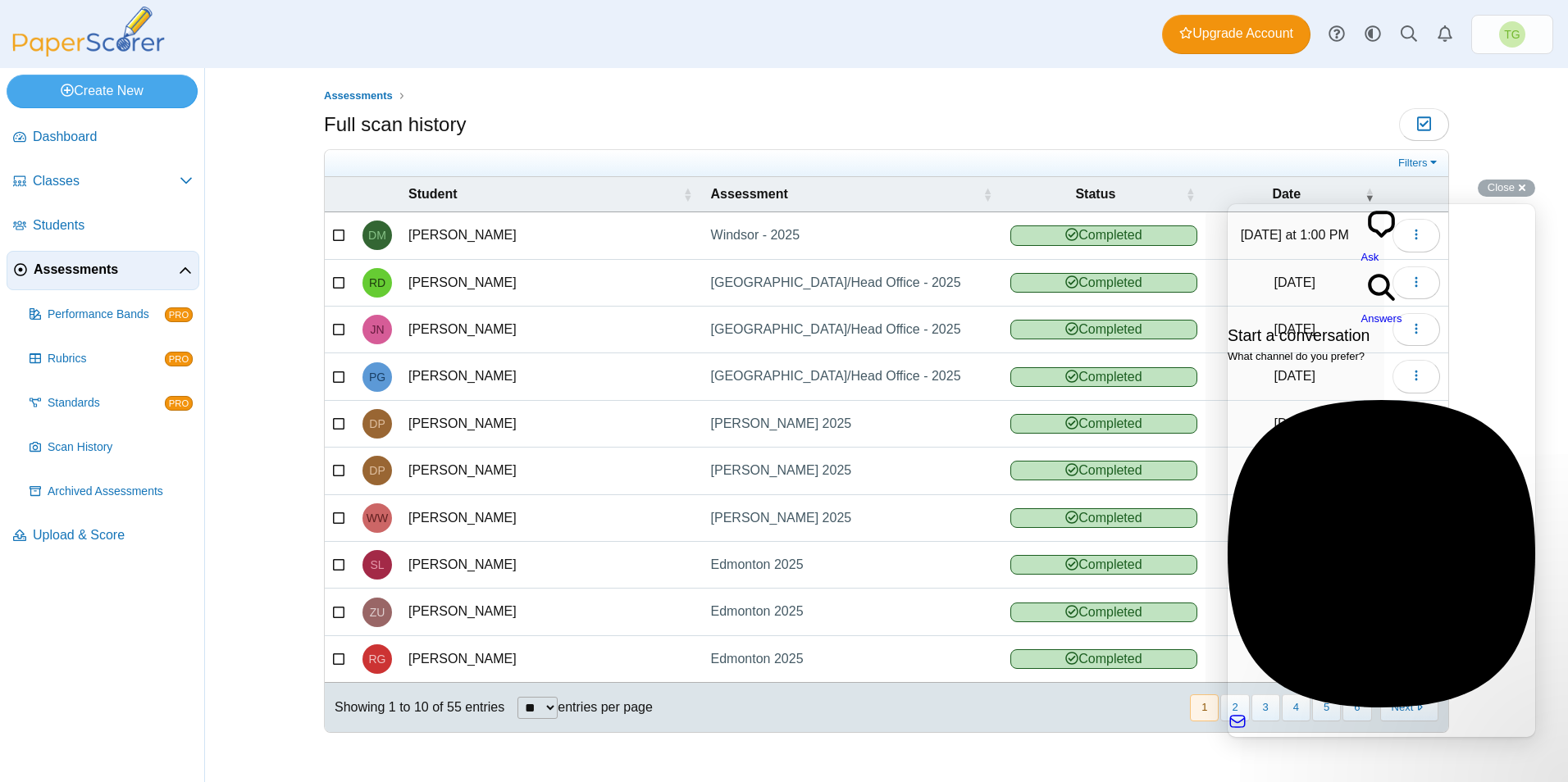
click at [1310, 768] on div "Previous Conversations new : 1" at bounding box center [1381, 784] width 307 height 32
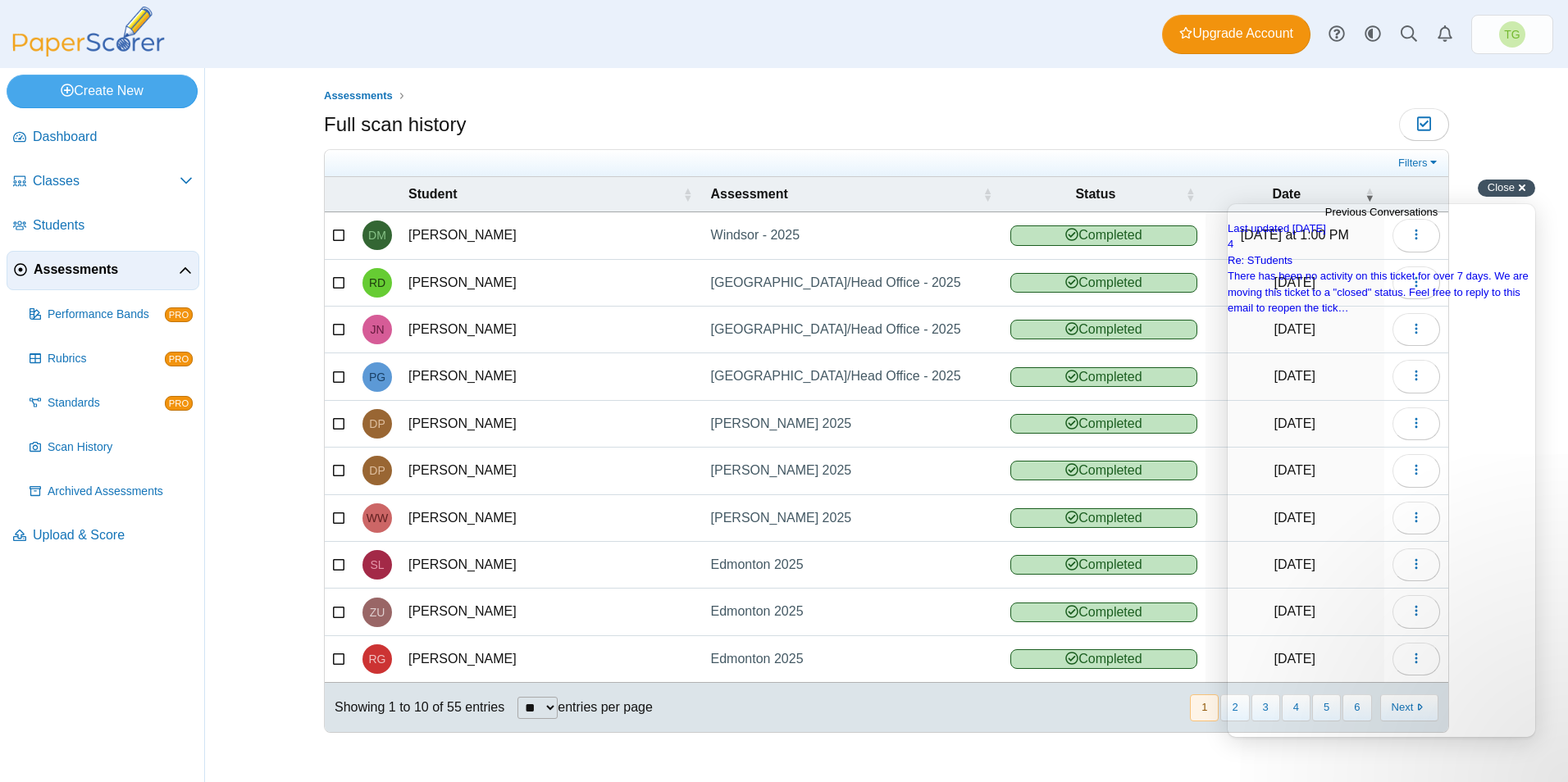
click at [1506, 193] on div "Close cross-small" at bounding box center [1506, 188] width 58 height 17
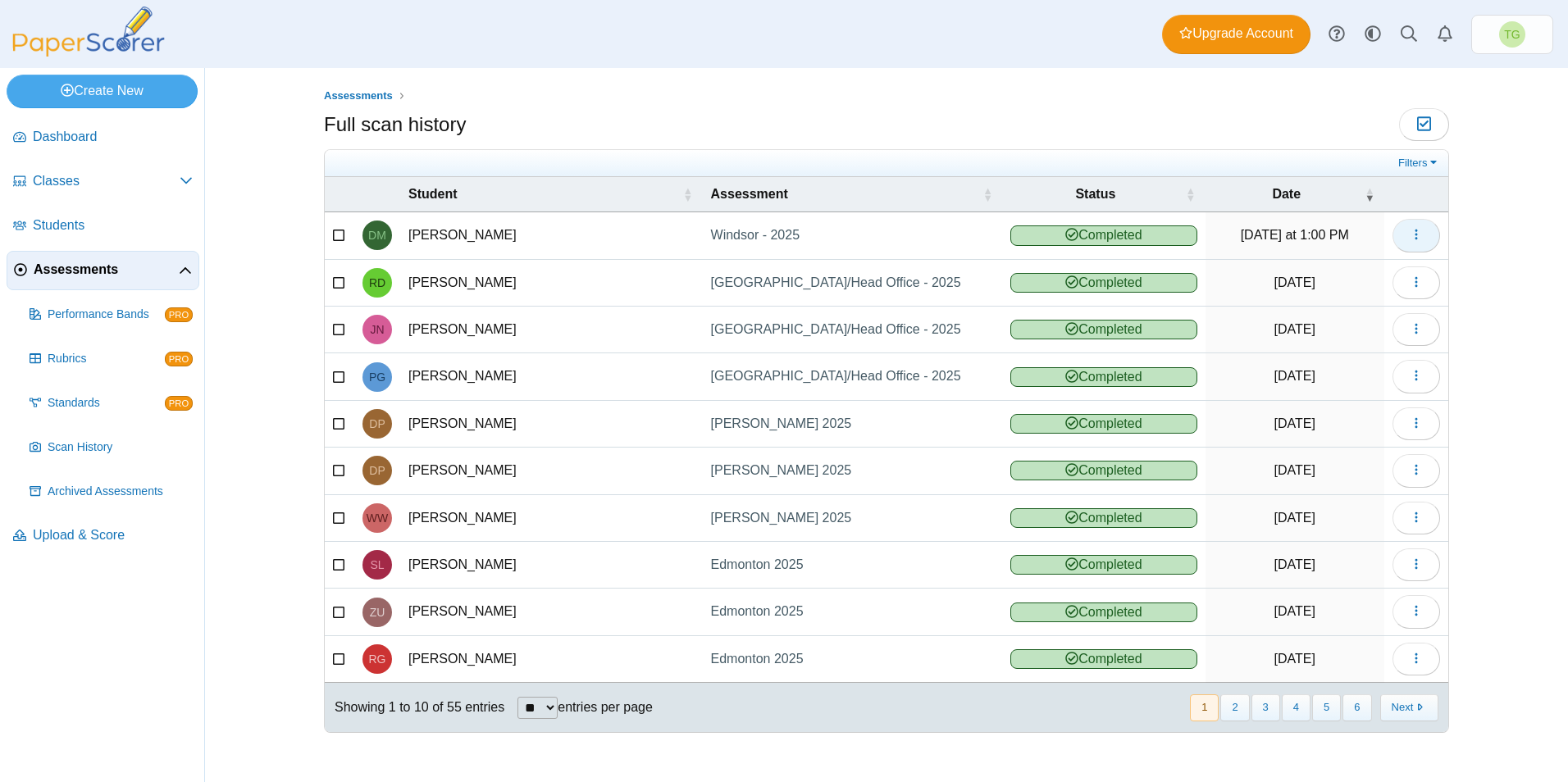
click at [1414, 235] on icon "button" at bounding box center [1416, 235] width 13 height 13
click at [1331, 297] on link "Reassign scanned test" at bounding box center [1341, 297] width 197 height 25
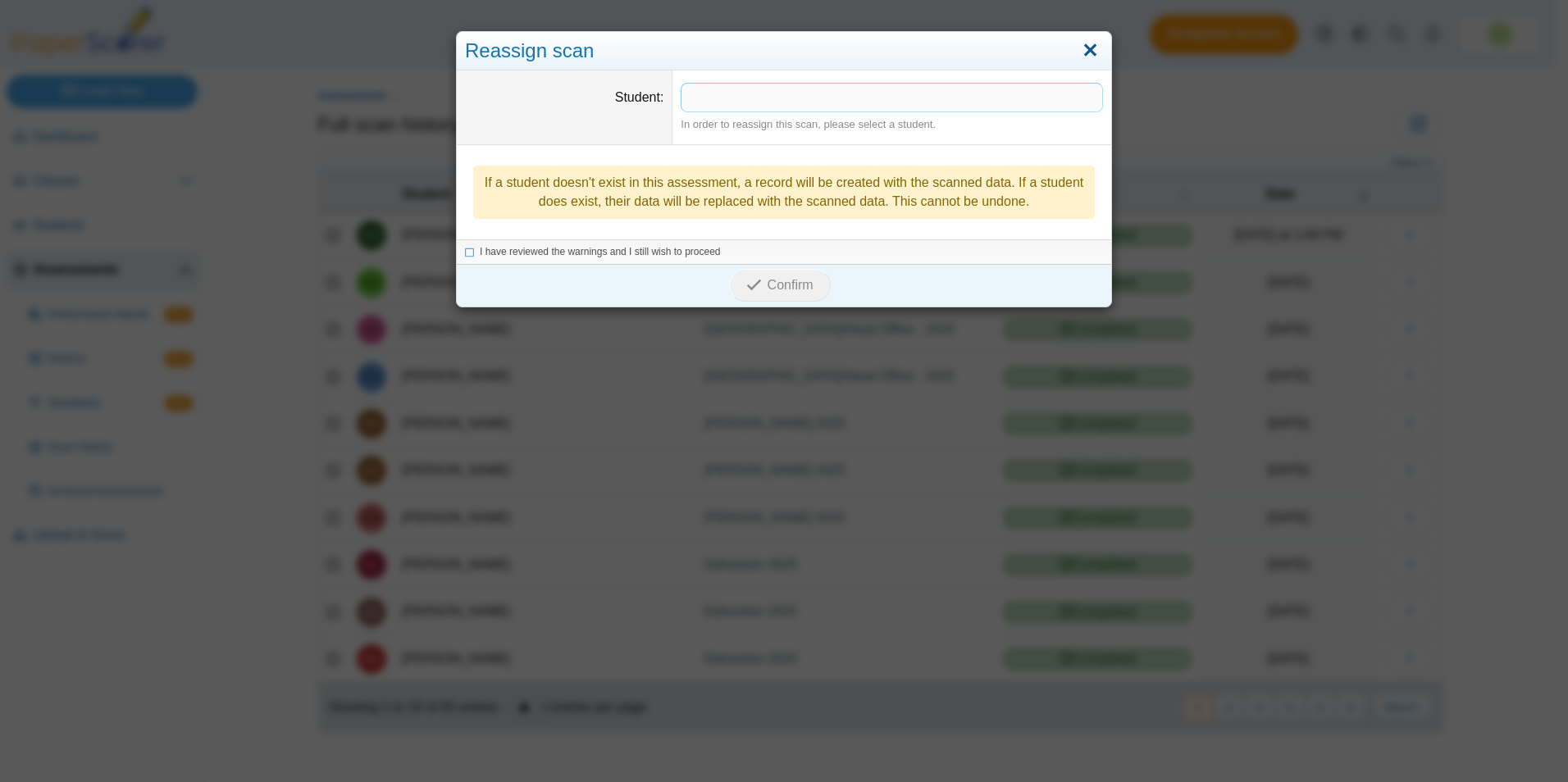
click at [1094, 53] on link "Close" at bounding box center [1090, 51] width 26 height 28
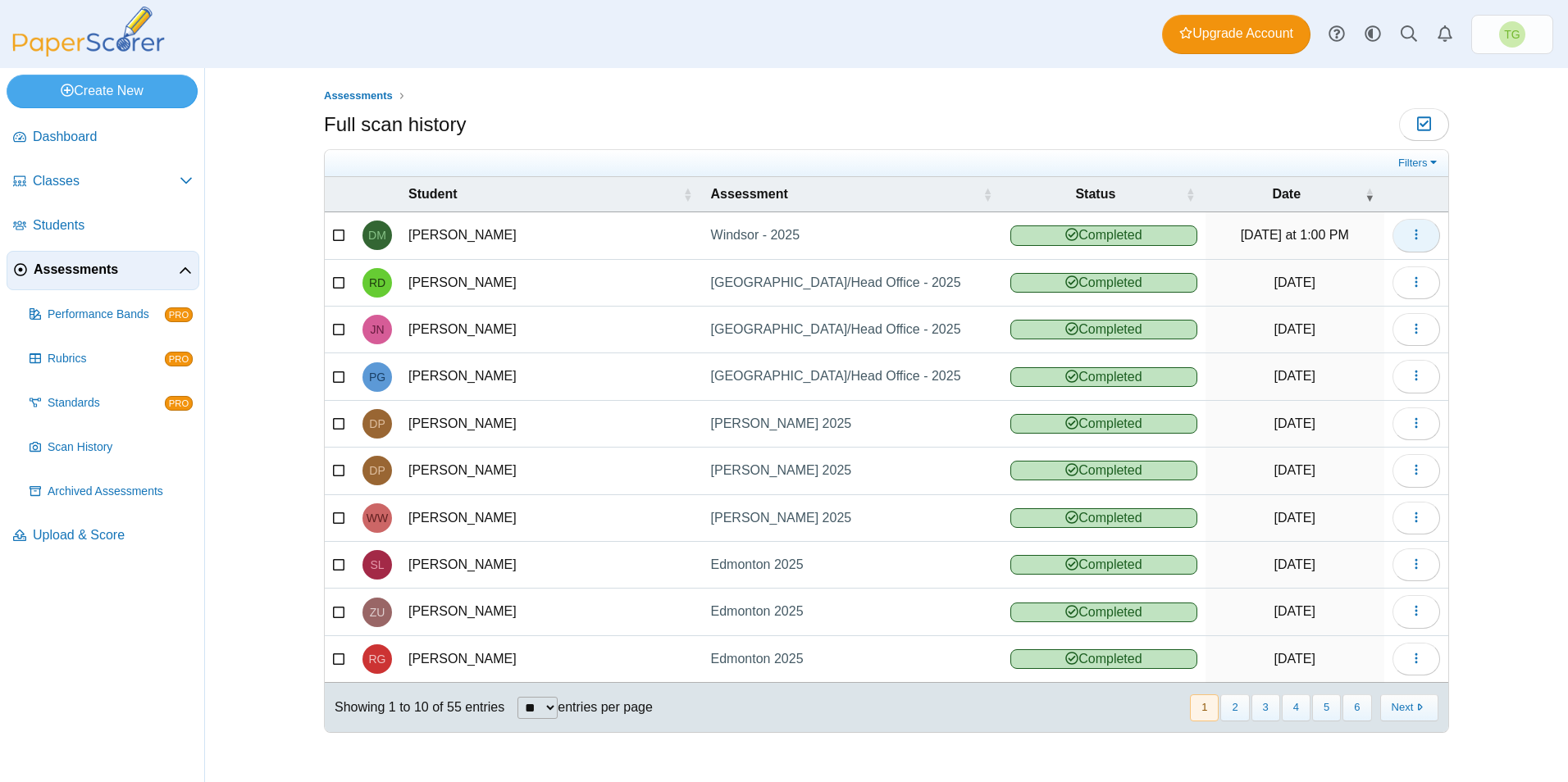
click at [1415, 234] on icon "button" at bounding box center [1416, 235] width 13 height 13
click at [75, 217] on span "Students" at bounding box center [113, 226] width 160 height 18
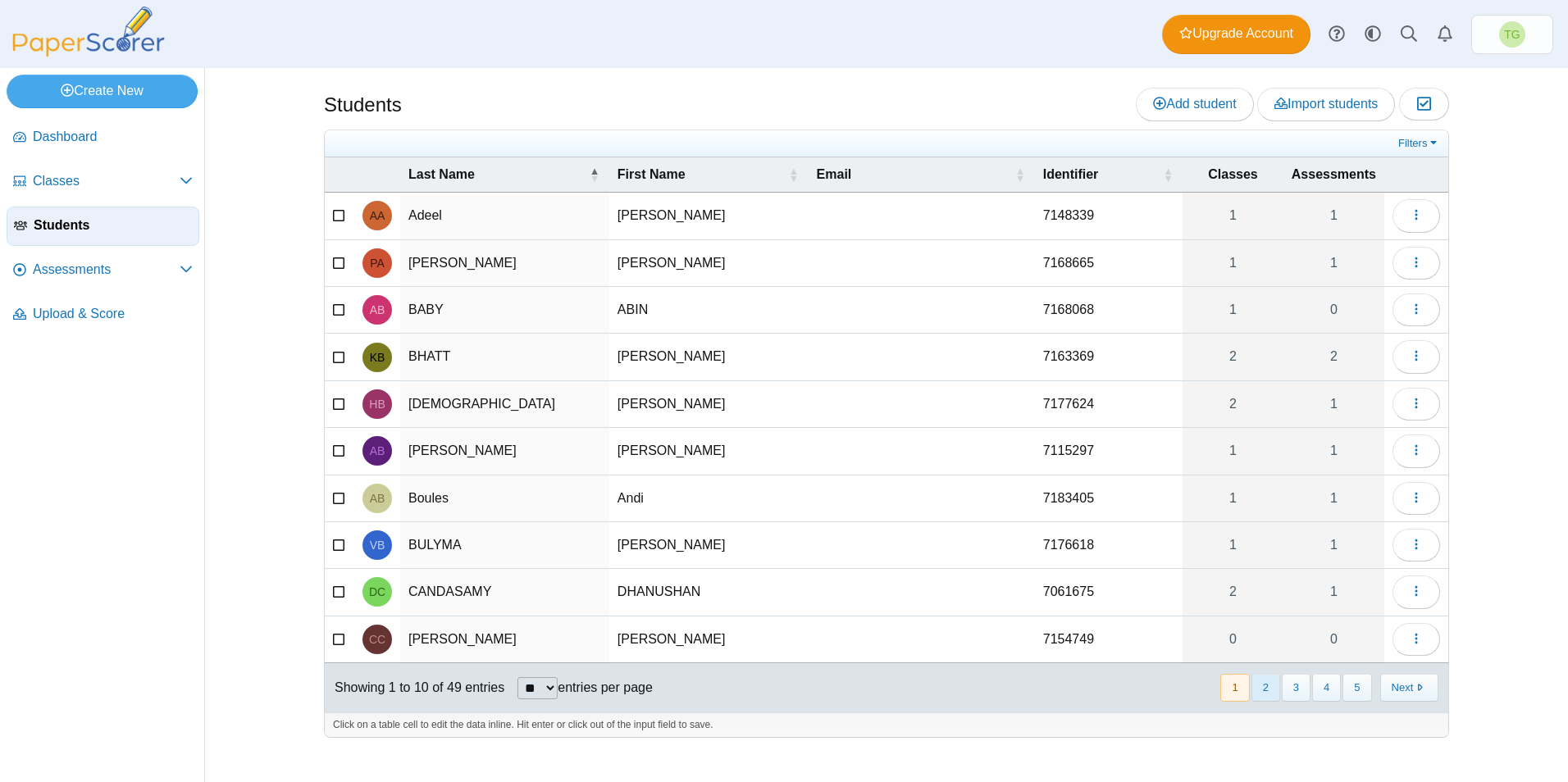
click at [1274, 692] on button "2" at bounding box center [1265, 687] width 29 height 27
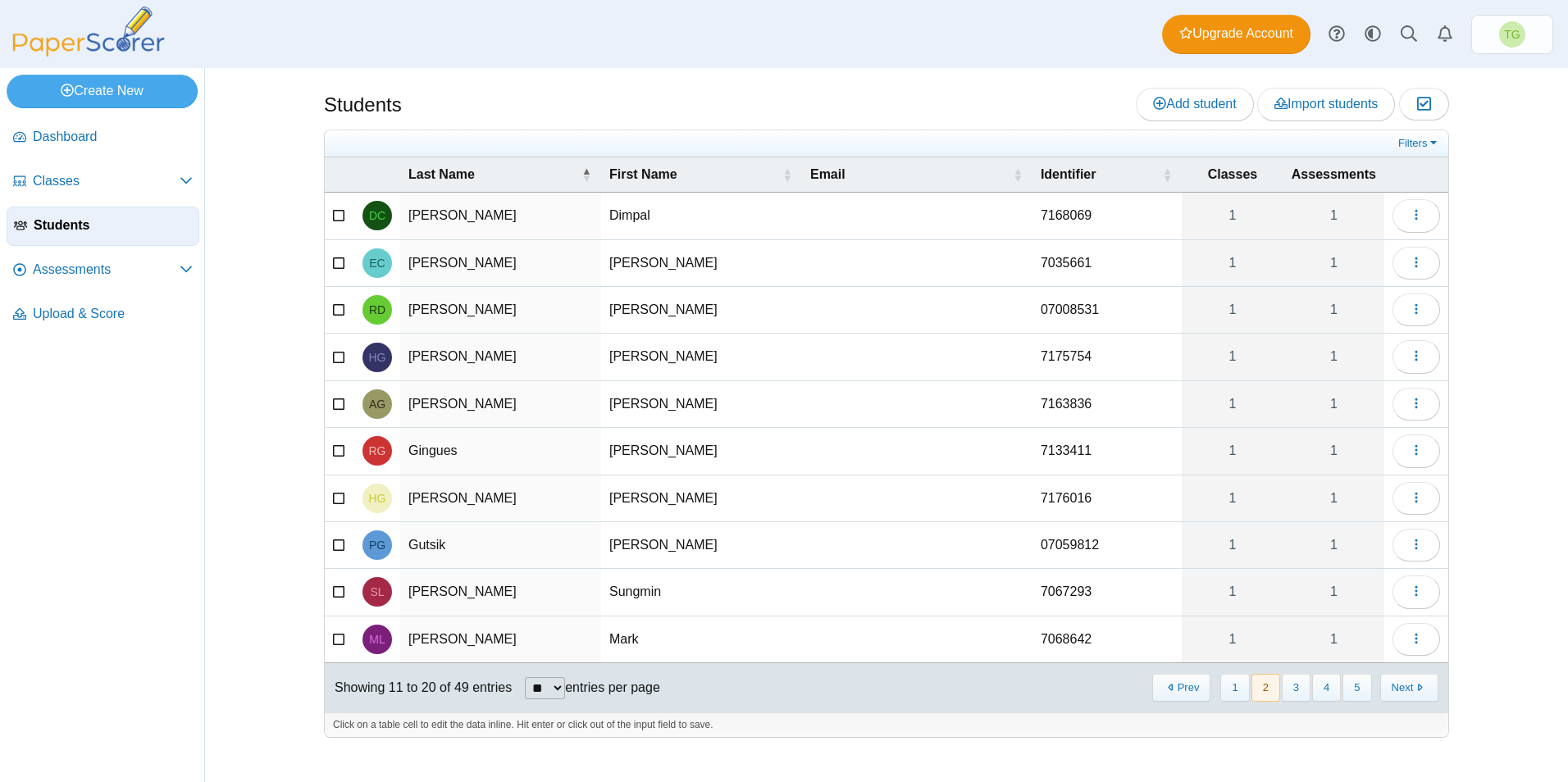
click at [1274, 692] on button "2" at bounding box center [1265, 687] width 29 height 27
click at [1287, 691] on button "3" at bounding box center [1295, 687] width 29 height 27
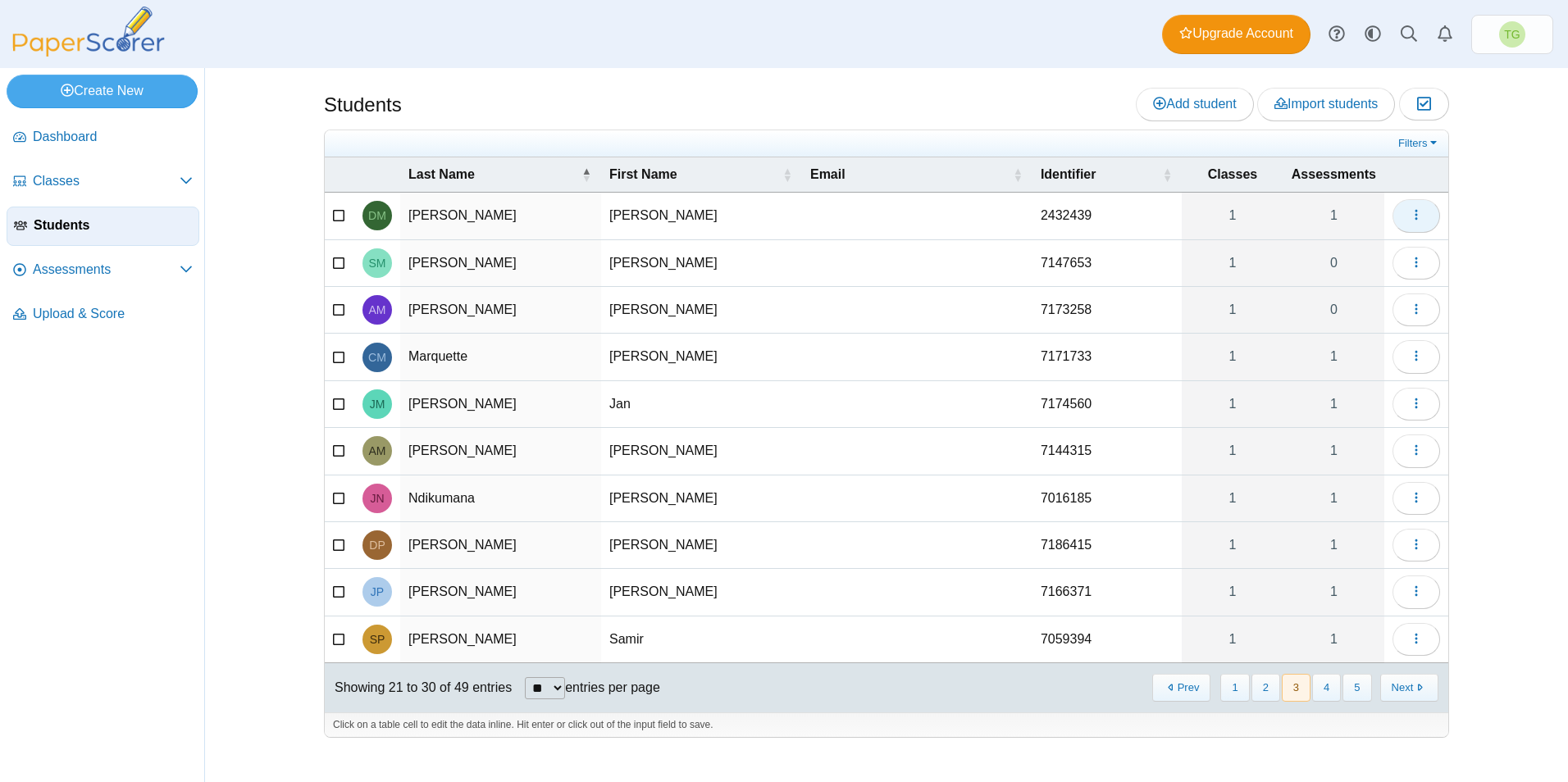
click at [1403, 207] on button "button" at bounding box center [1416, 216] width 48 height 33
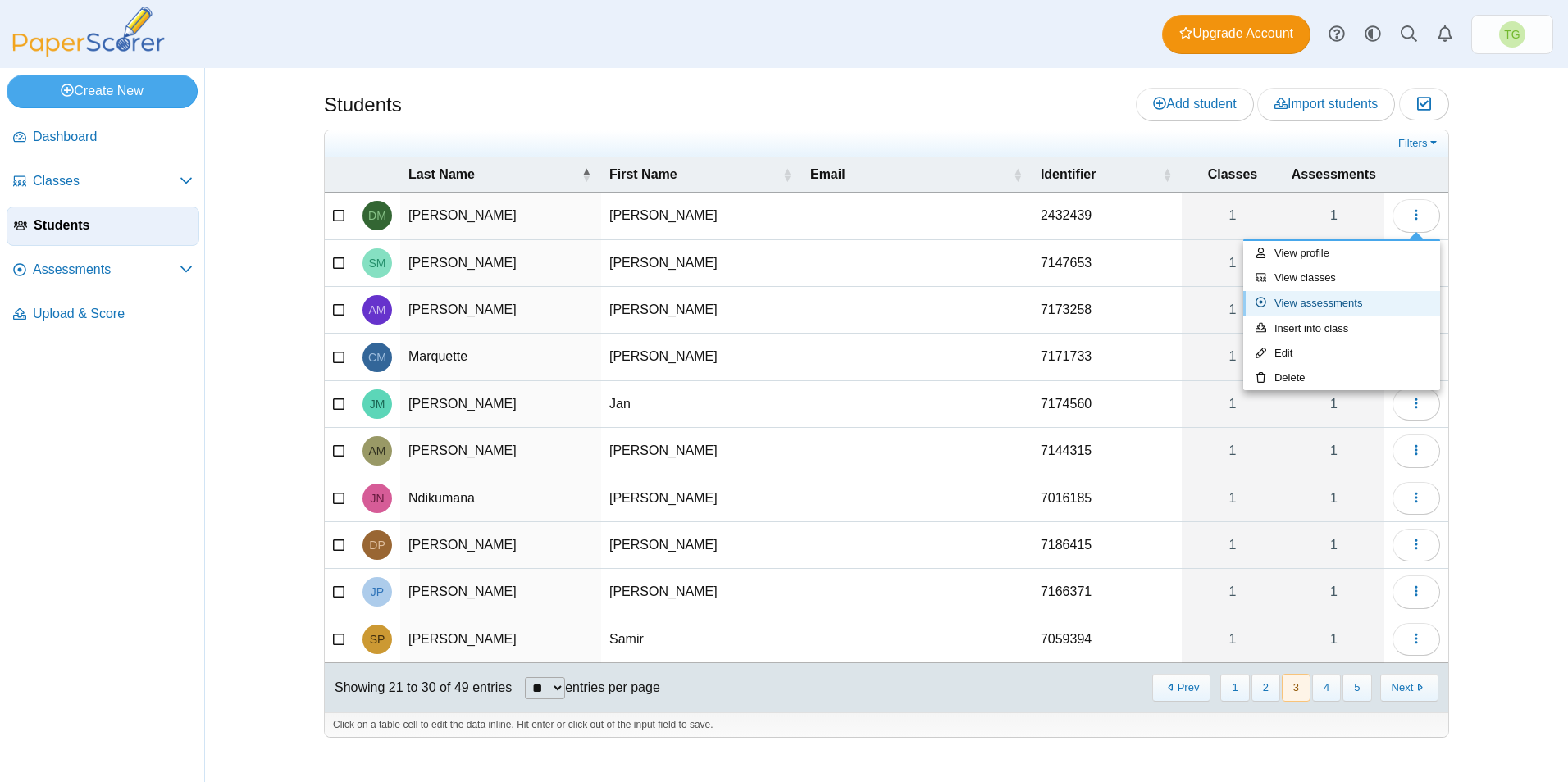
click at [1363, 298] on link "View assessments" at bounding box center [1341, 303] width 197 height 25
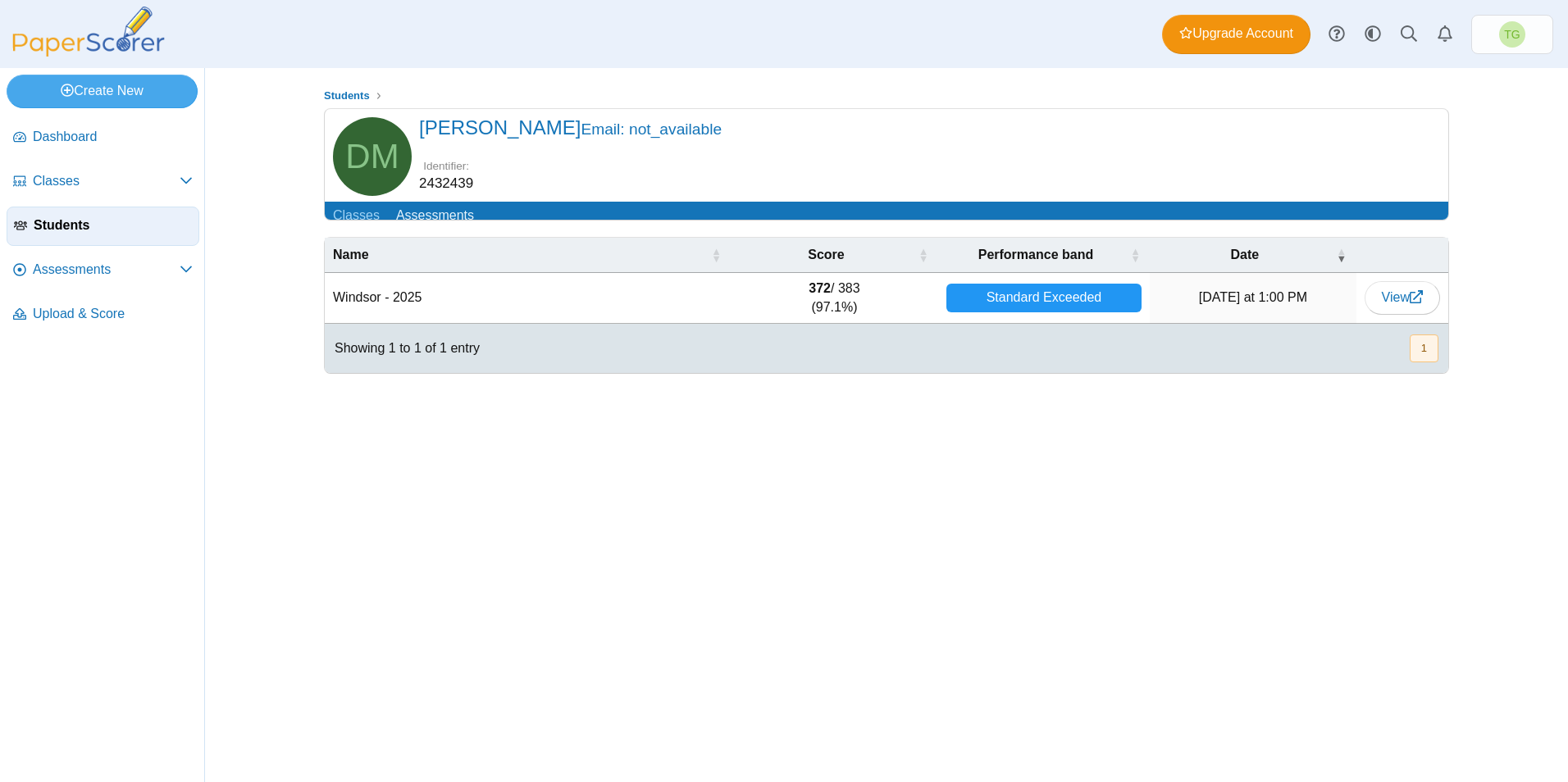
click at [1028, 312] on div "Standard Exceeded" at bounding box center [1044, 298] width 196 height 29
click at [1402, 304] on span "View" at bounding box center [1402, 296] width 41 height 14
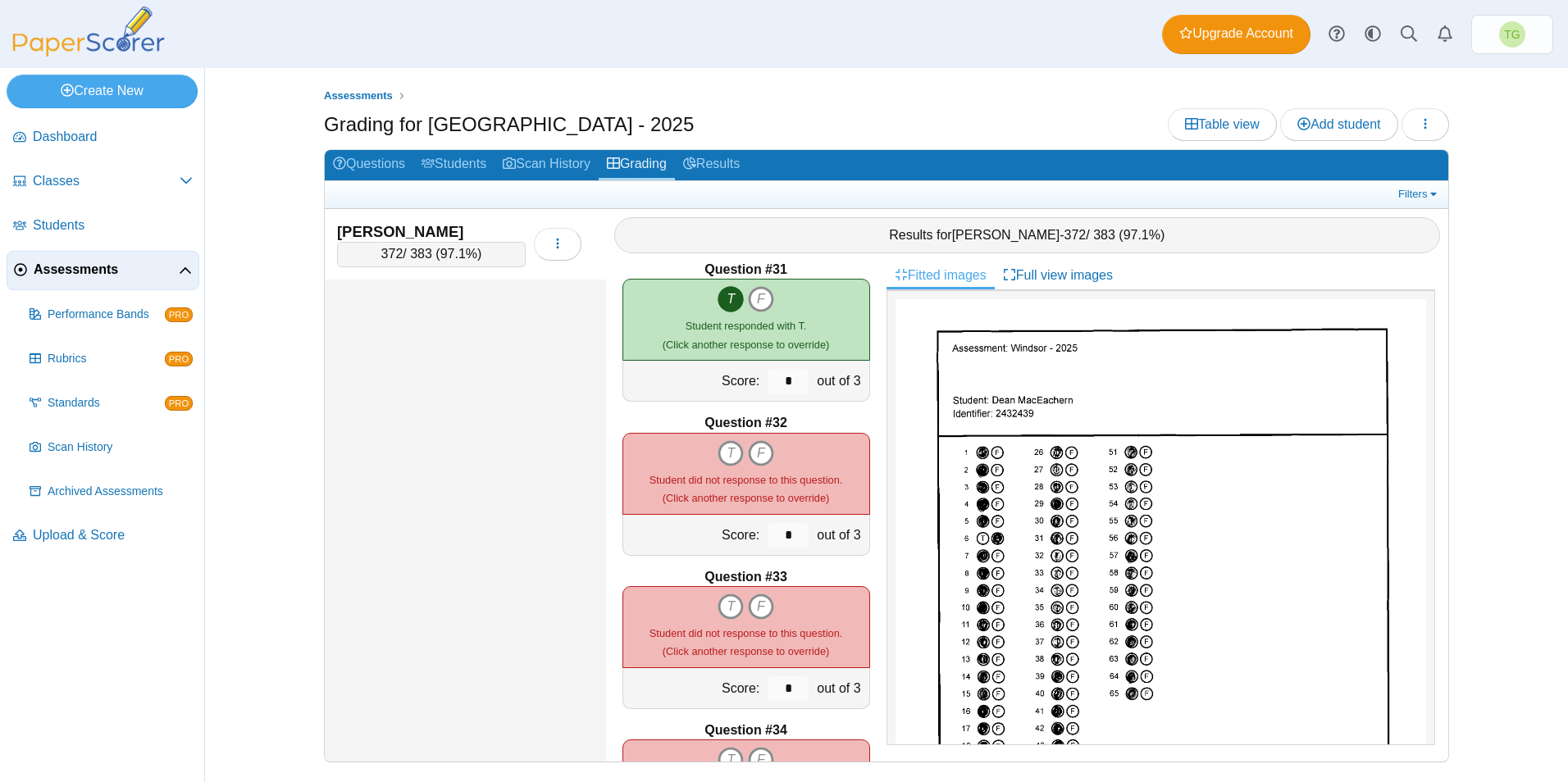
scroll to position [4671, 0]
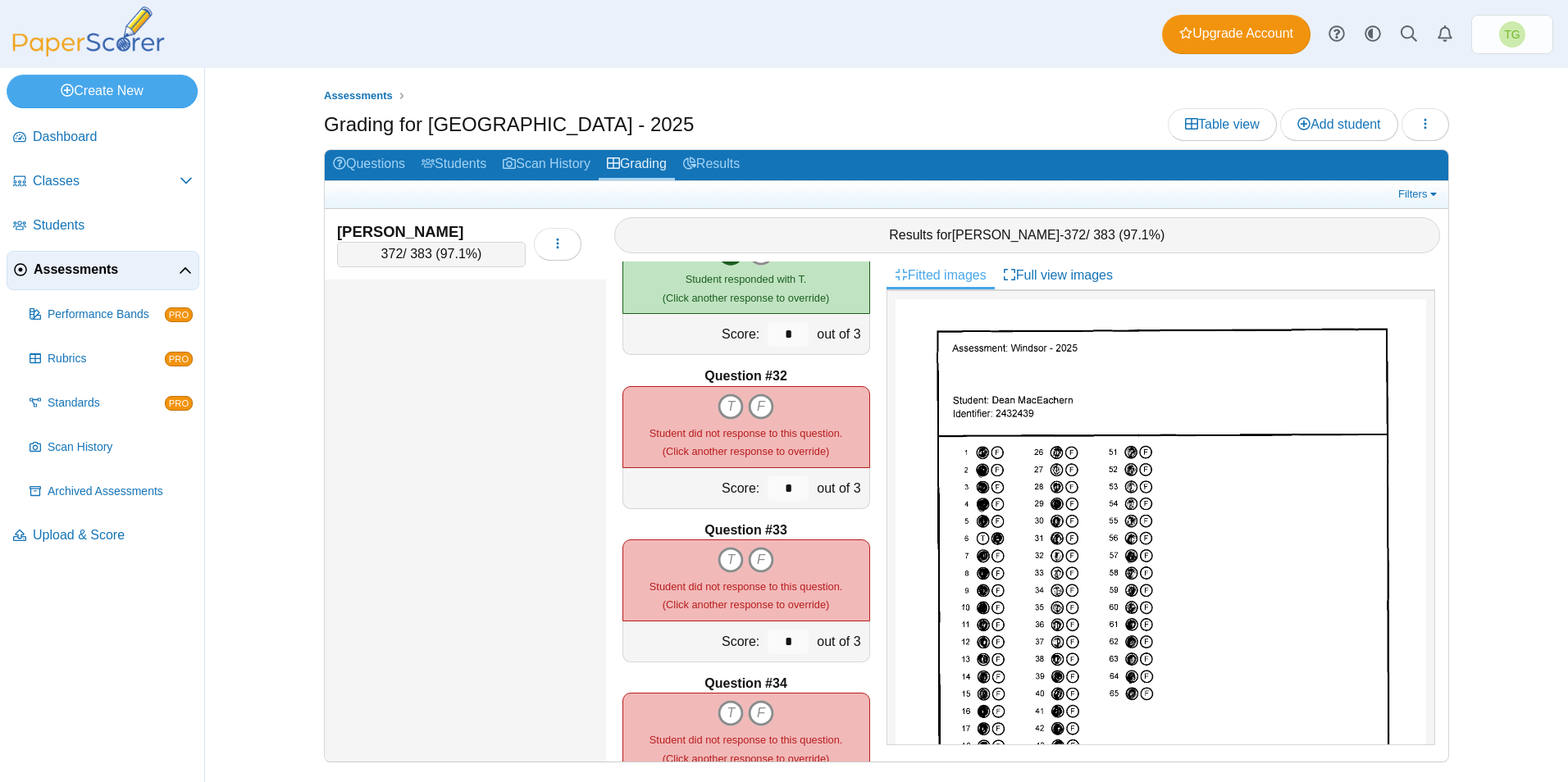
click at [763, 470] on div "*" at bounding box center [788, 488] width 49 height 40
click at [729, 407] on icon "T" at bounding box center [730, 407] width 26 height 26
type input "*"
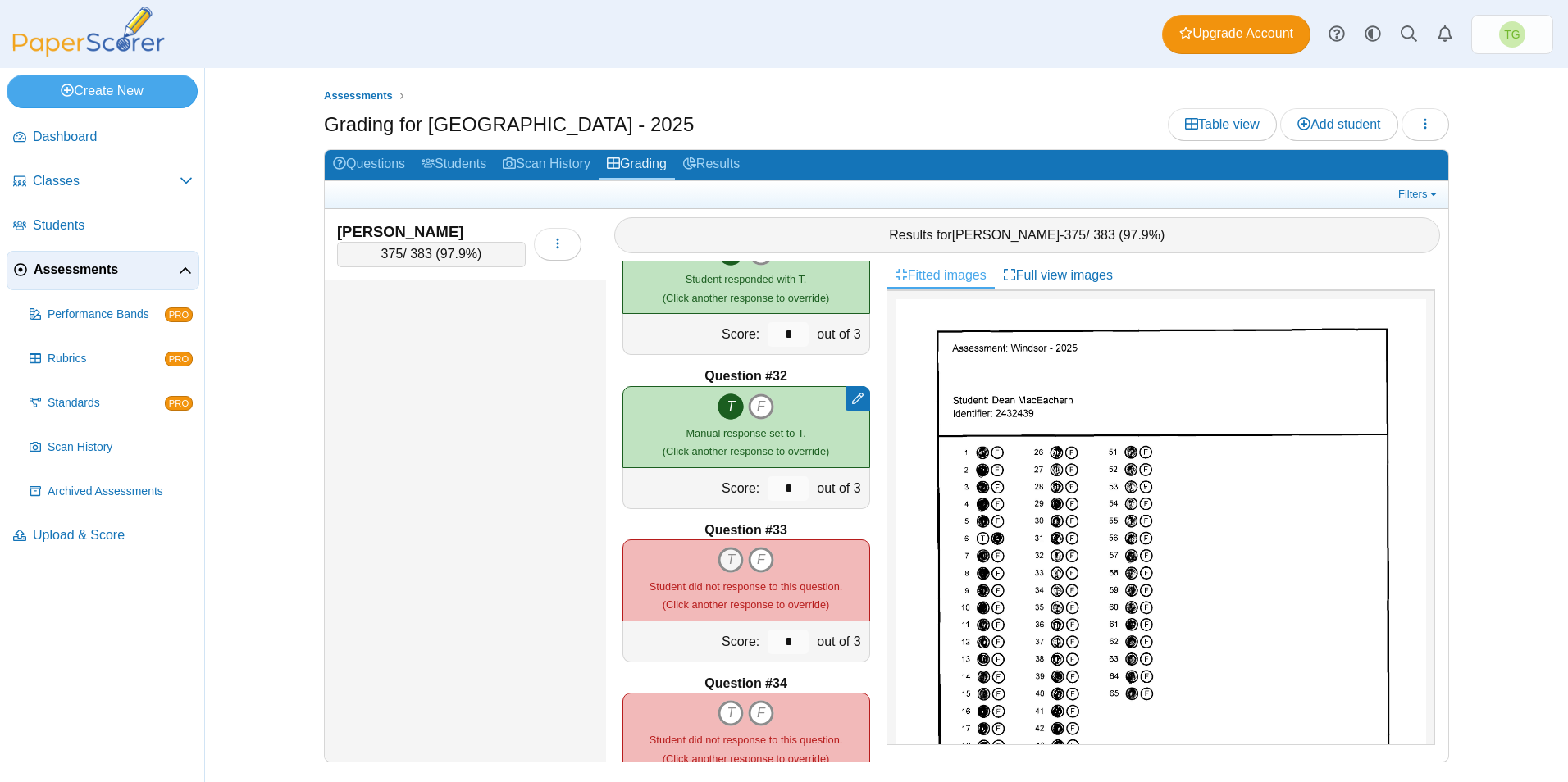
click at [719, 559] on icon "T" at bounding box center [730, 560] width 26 height 26
type input "*"
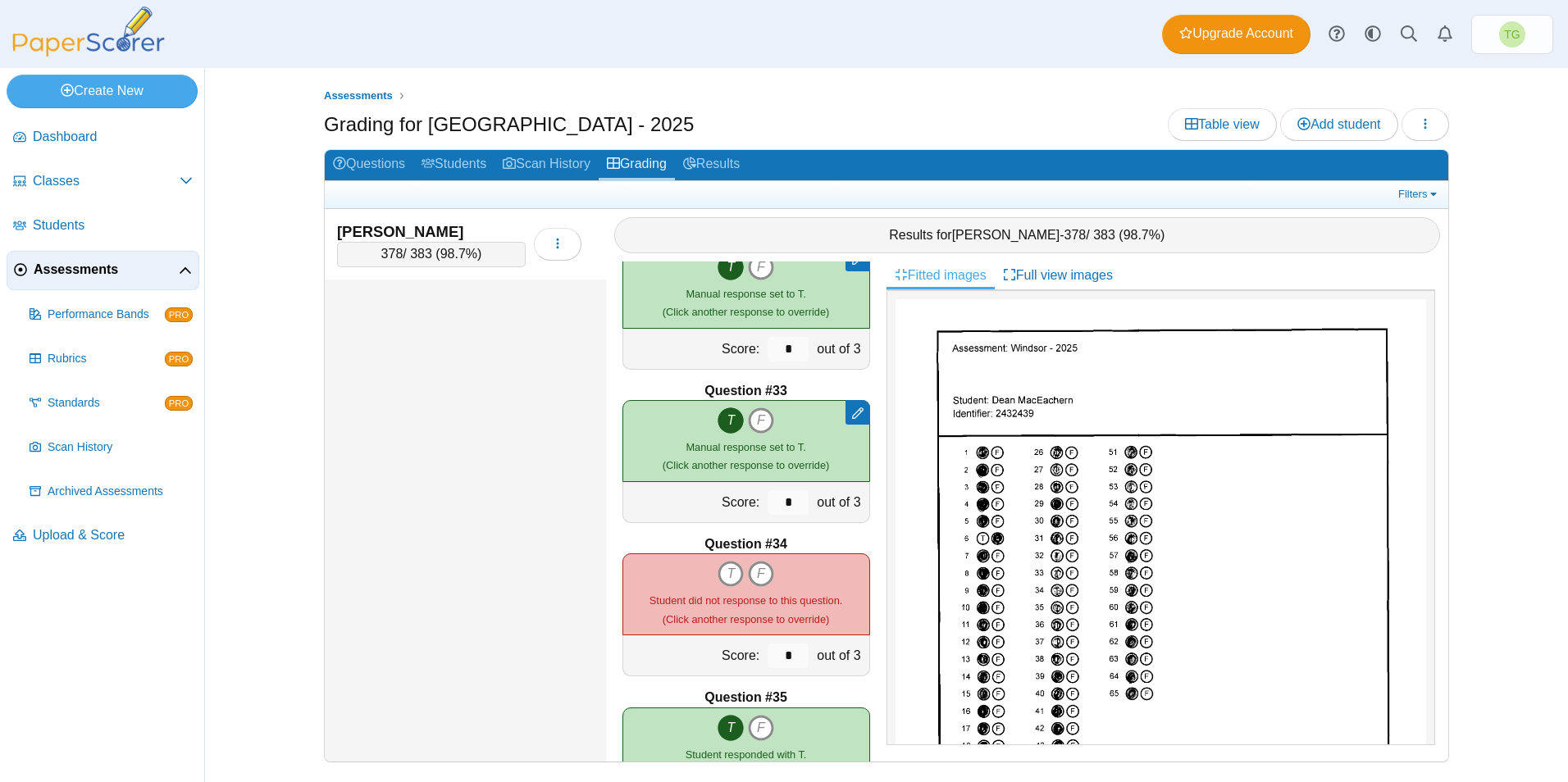
scroll to position [4835, 0]
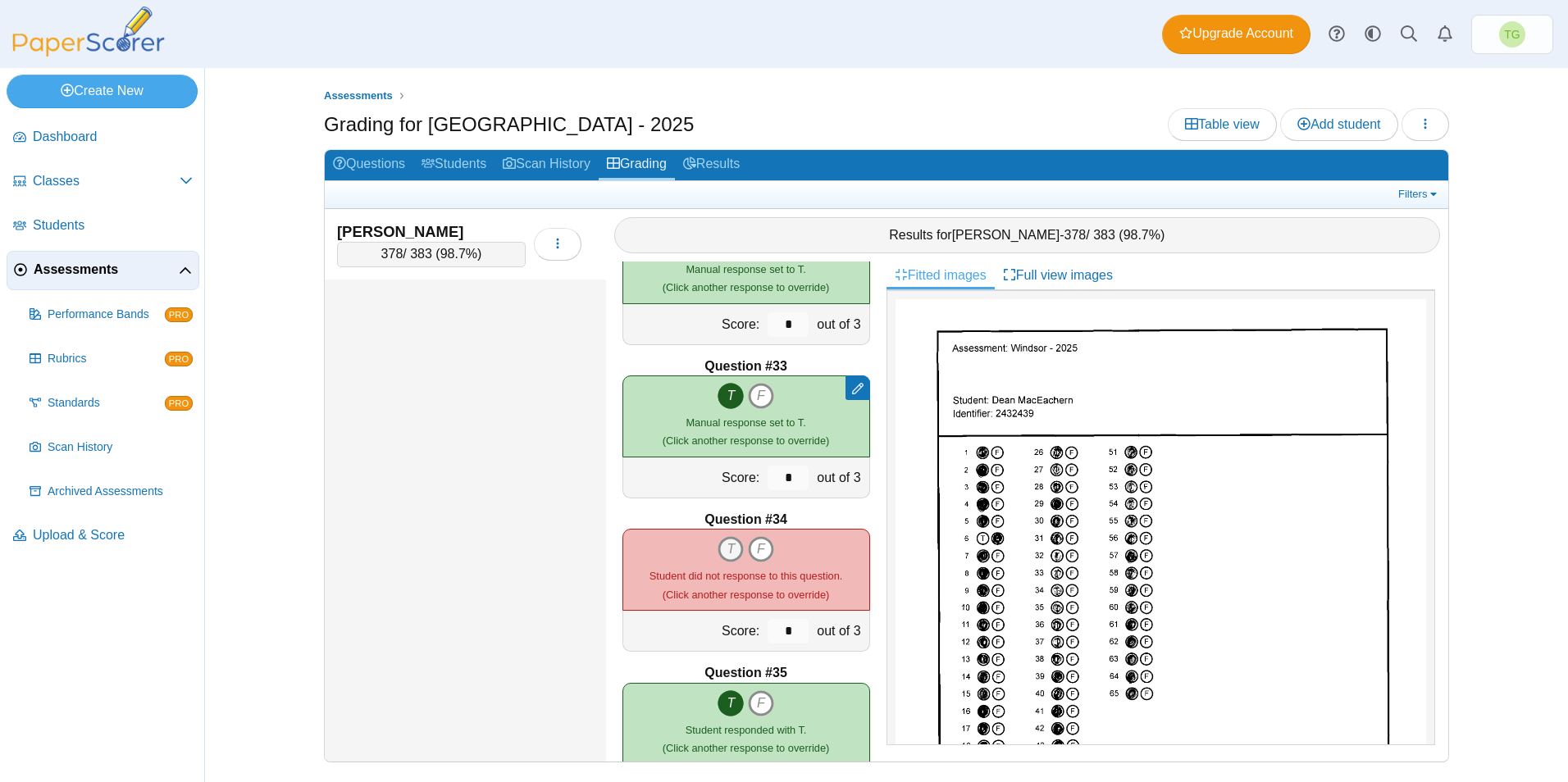
click at [726, 549] on icon "T" at bounding box center [730, 549] width 26 height 26
type input "*"
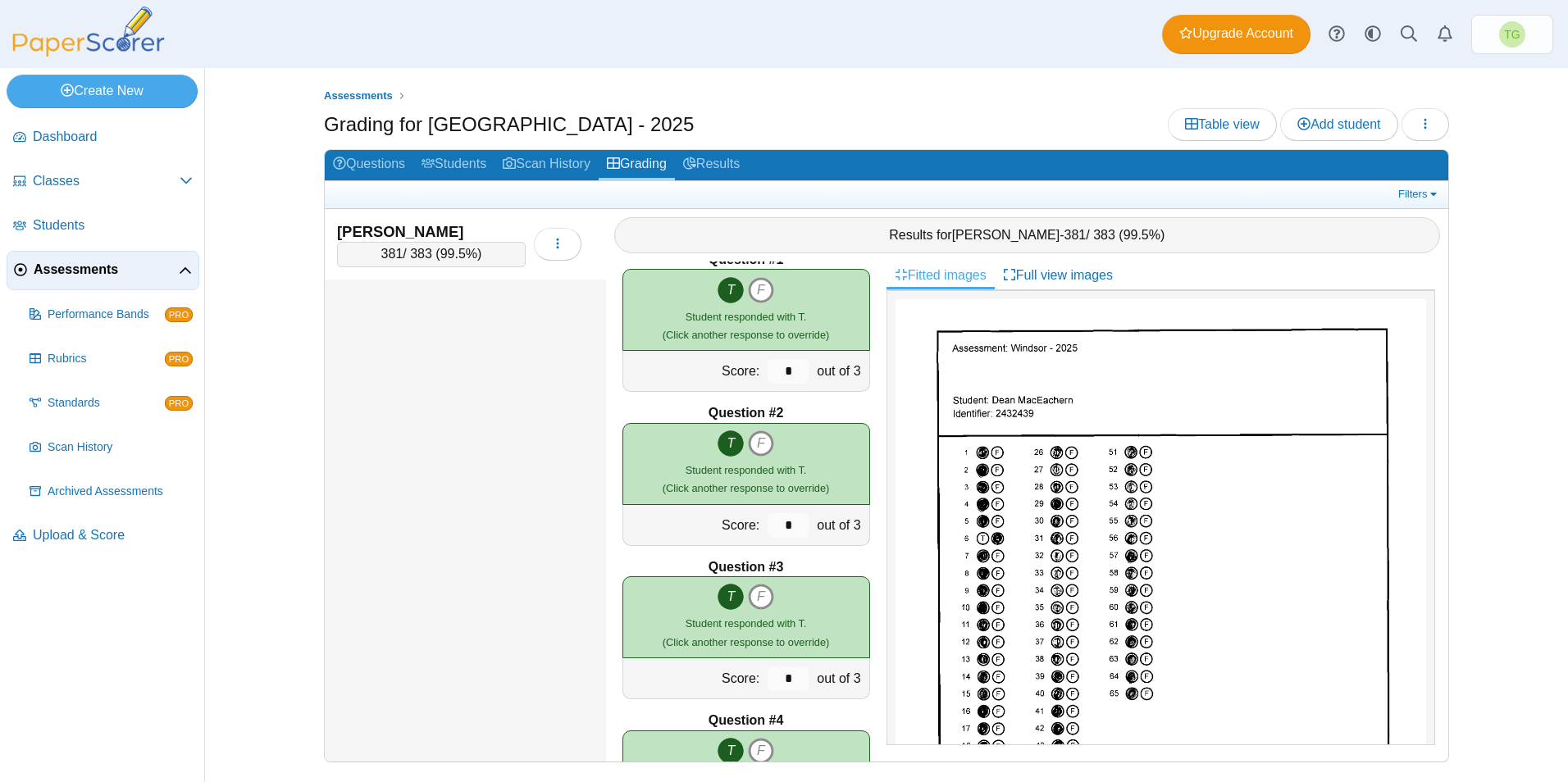
scroll to position [0, 0]
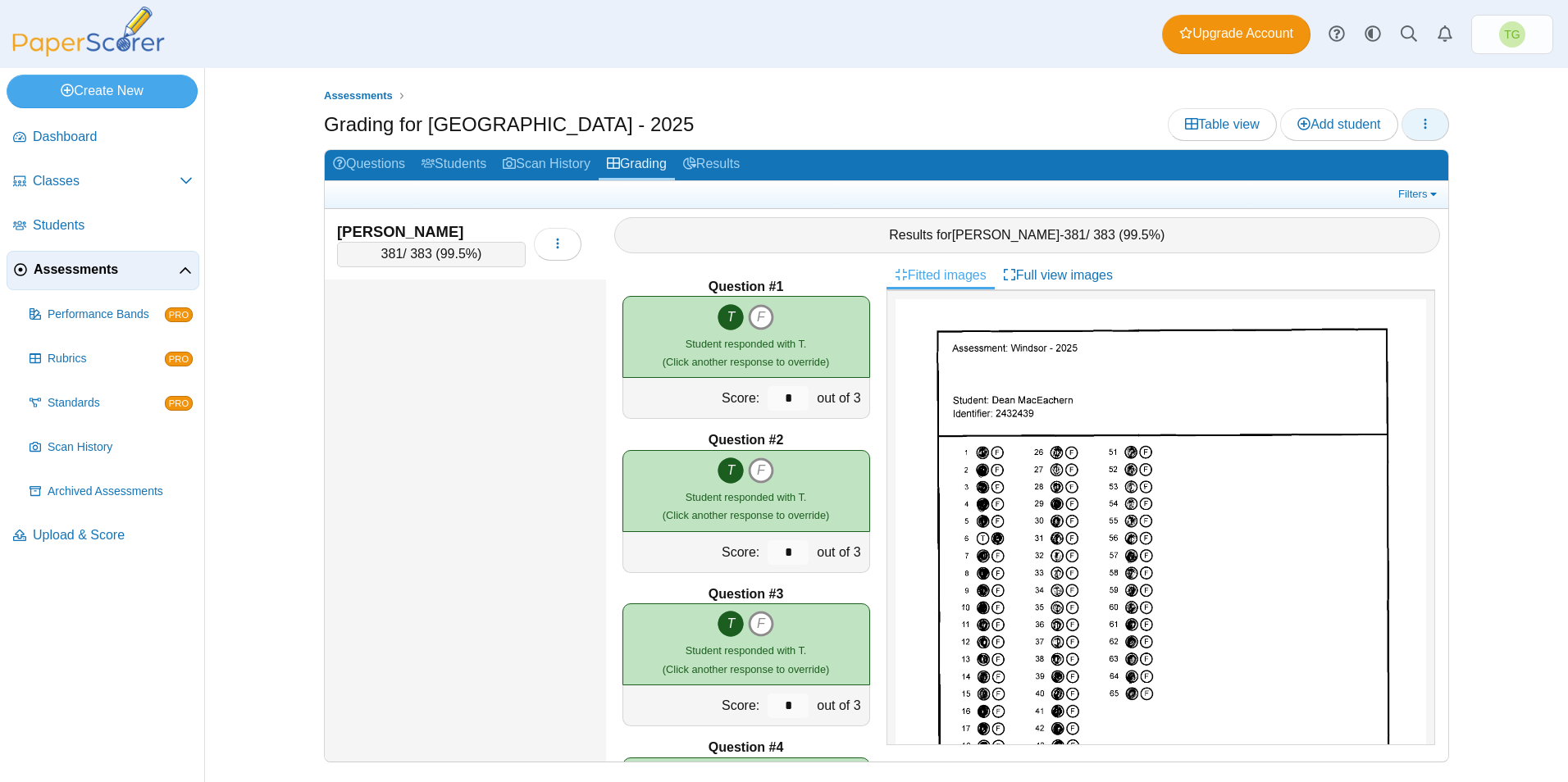
click at [1442, 123] on button "button" at bounding box center [1426, 124] width 48 height 33
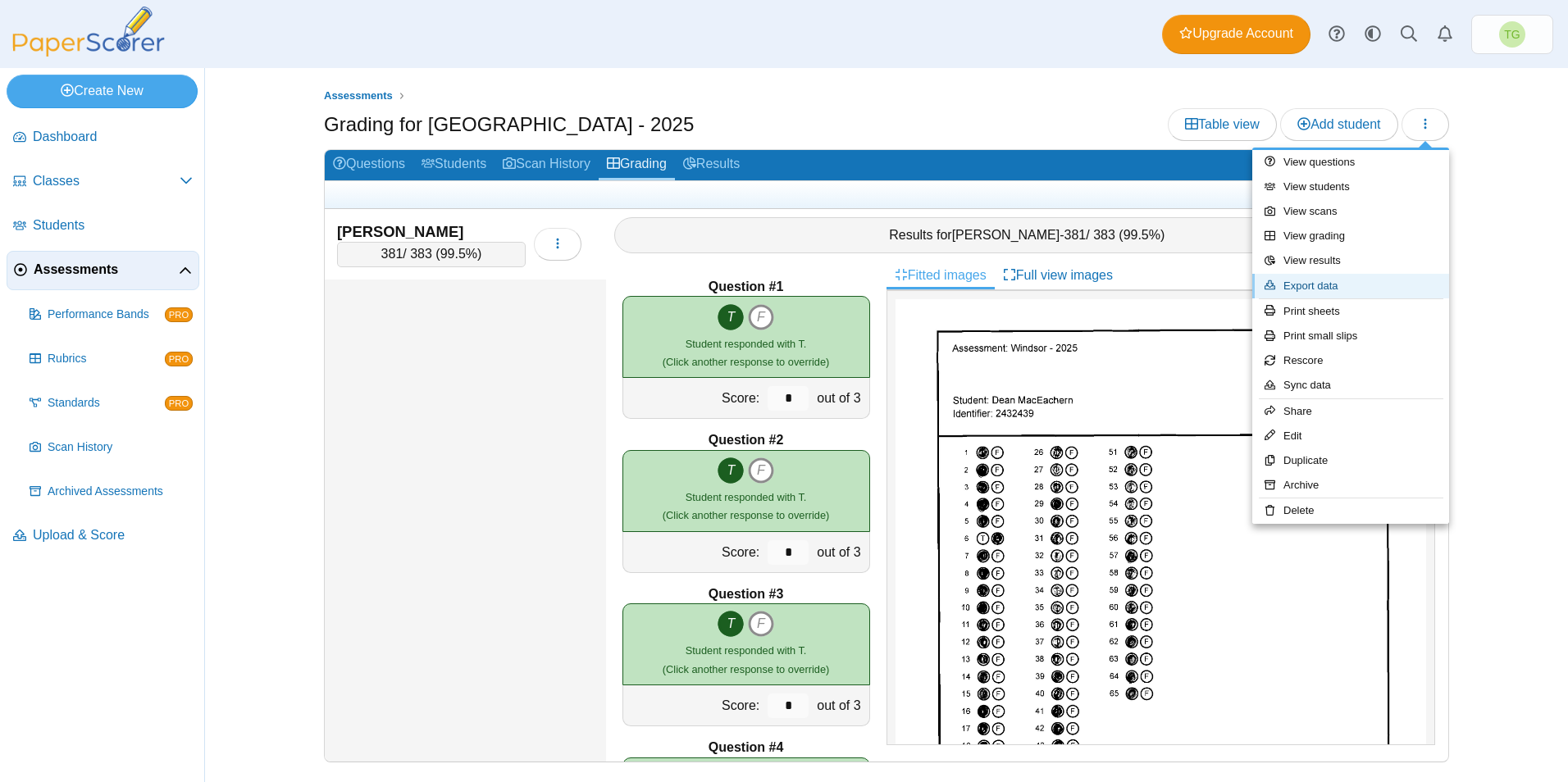
click at [1349, 283] on link "Export data" at bounding box center [1350, 286] width 197 height 25
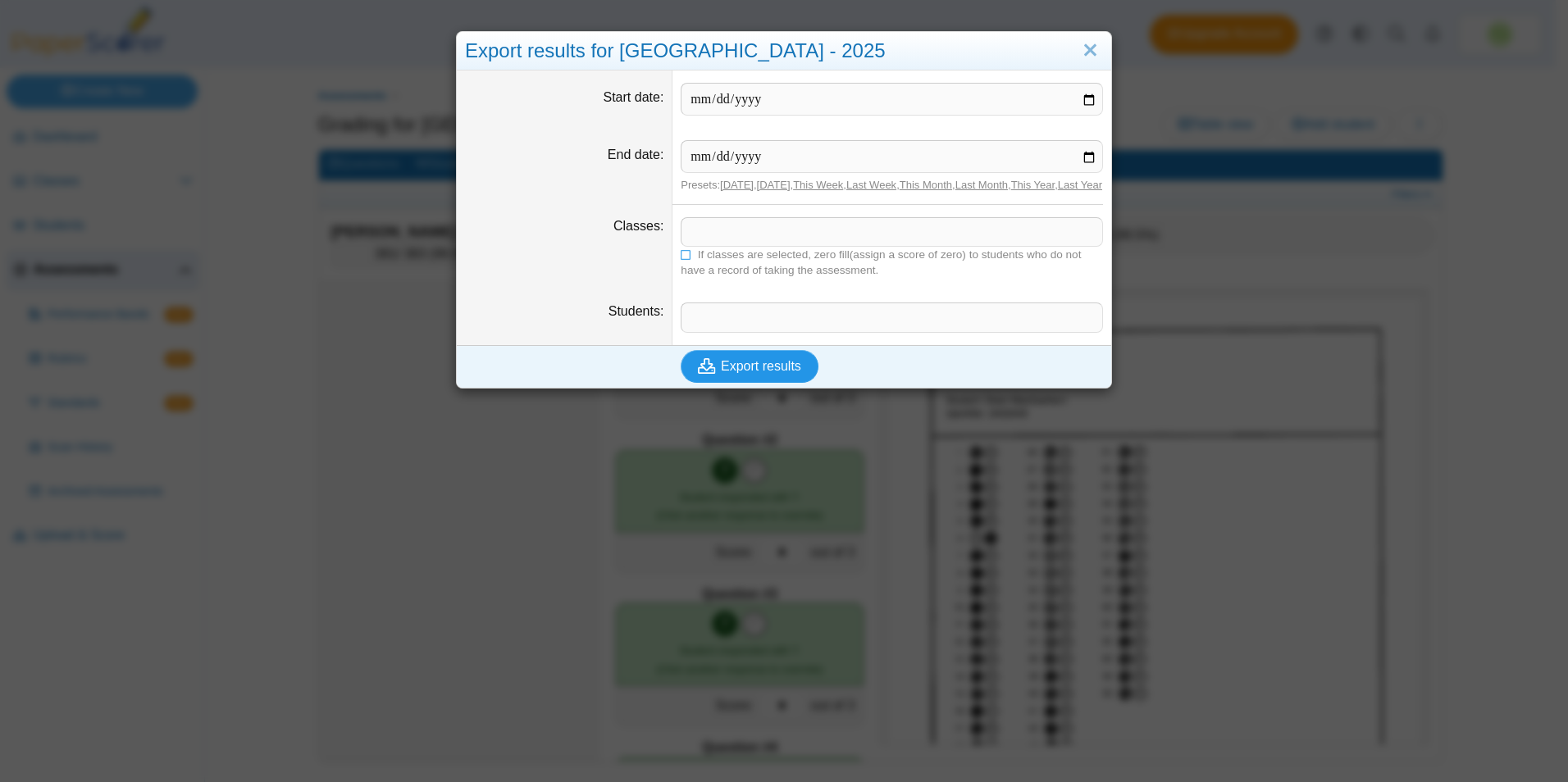
click at [772, 383] on button "Export results" at bounding box center [749, 366] width 138 height 33
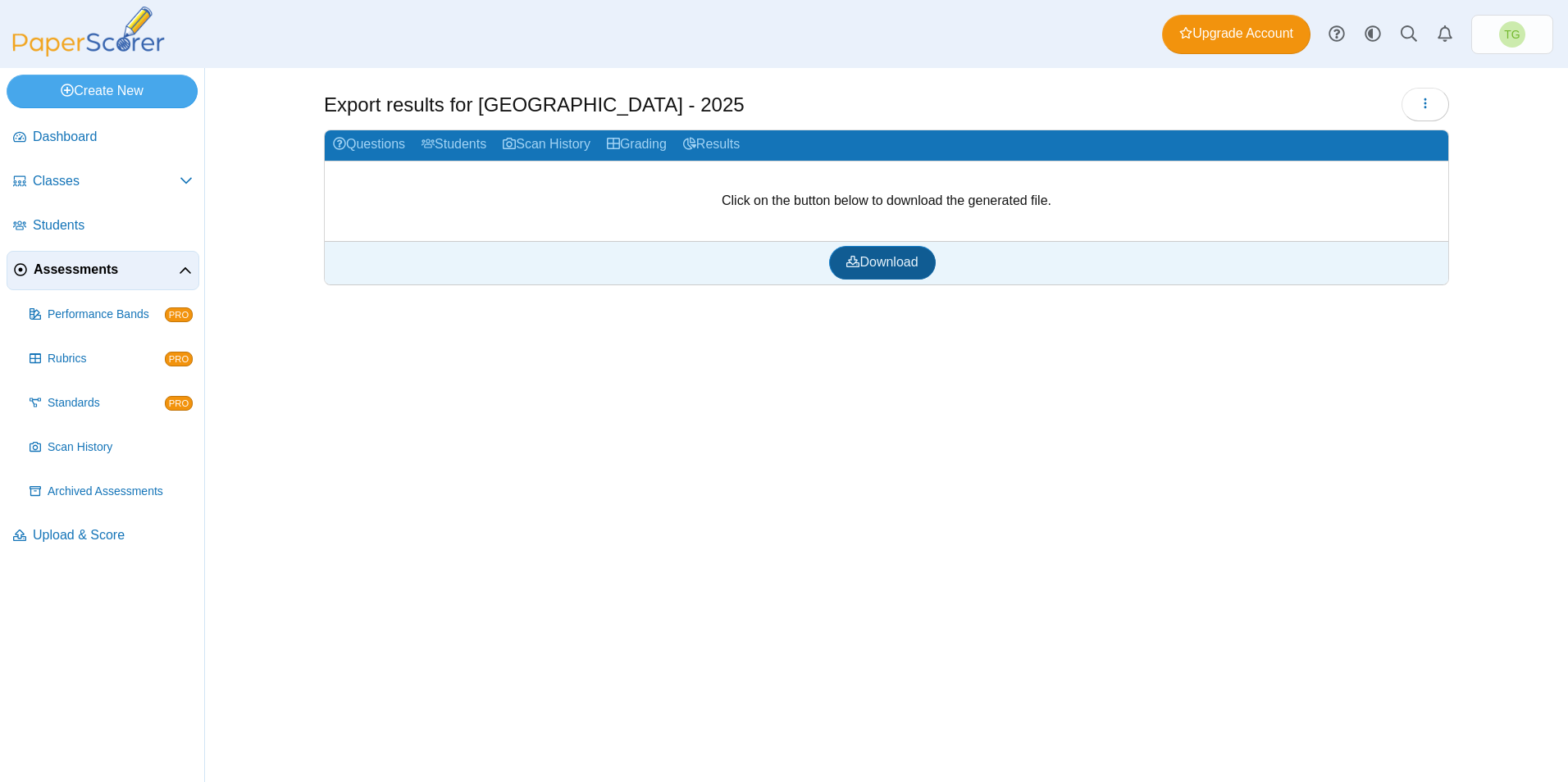
click at [903, 270] on link "Download" at bounding box center [882, 263] width 105 height 33
click at [894, 358] on div "Export results for [GEOGRAPHIC_DATA] - 2025 Loading…" at bounding box center [887, 425] width 1230 height 714
